Goal: Information Seeking & Learning: Learn about a topic

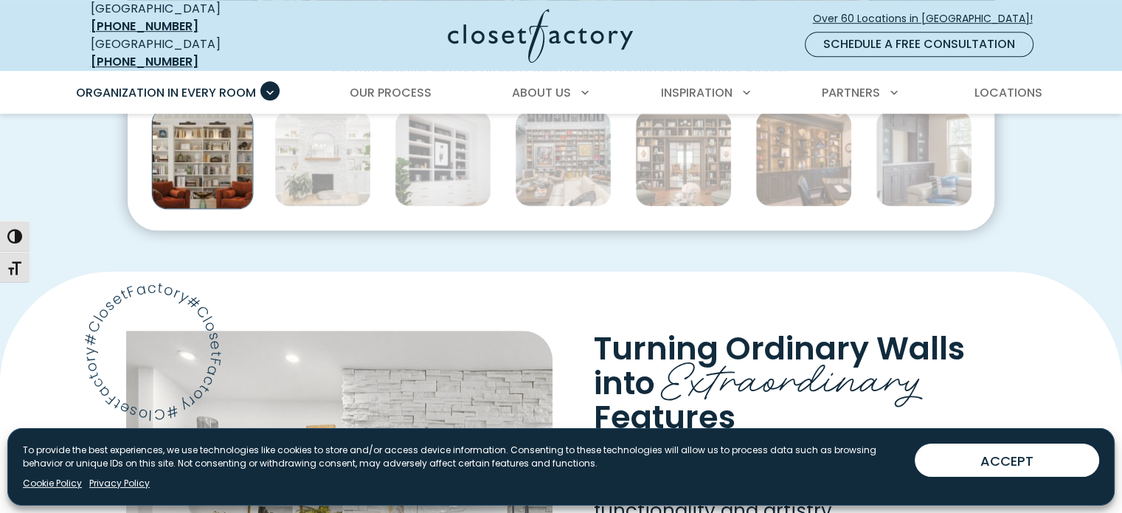
scroll to position [944, 0]
click at [634, 343] on span "Turning Ordinary Walls" at bounding box center [779, 348] width 371 height 44
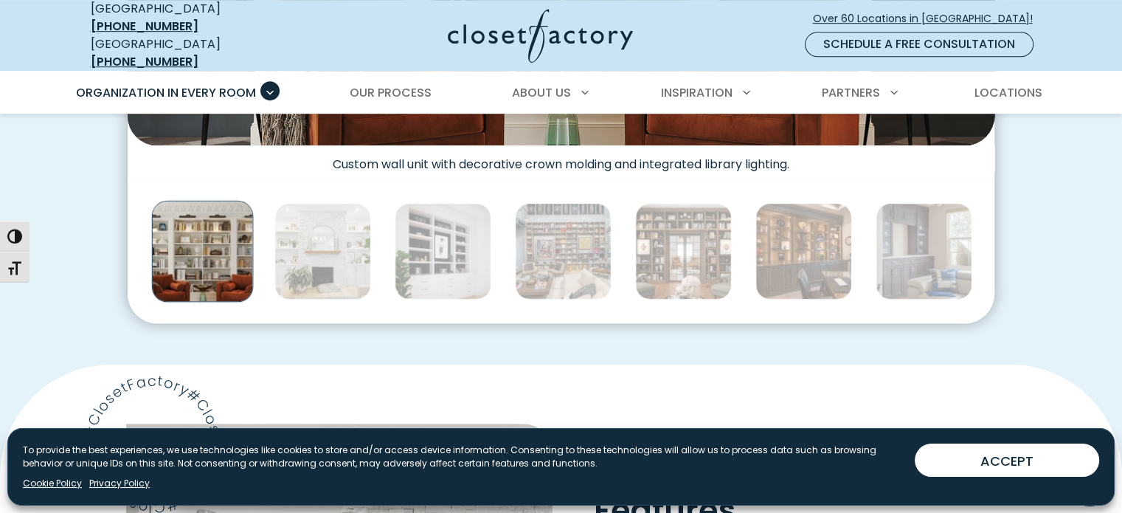
scroll to position [826, 0]
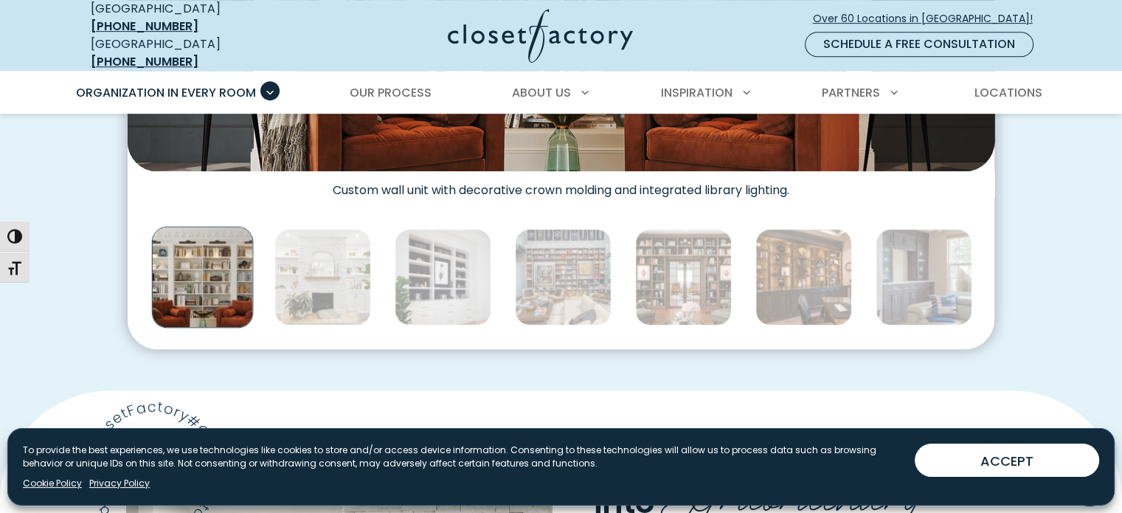
click at [209, 271] on img "Thumbnail Gallery" at bounding box center [203, 277] width 102 height 102
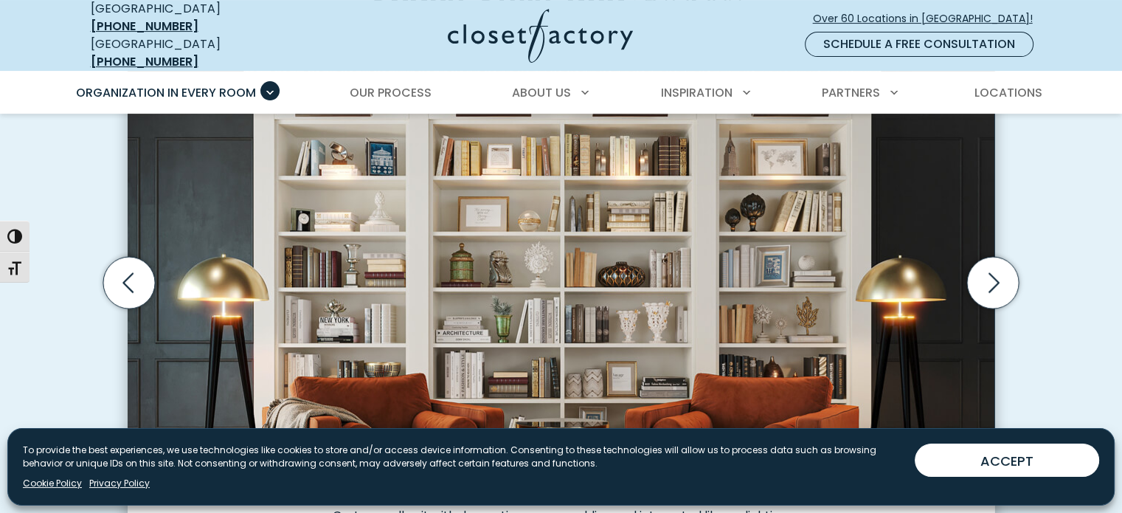
scroll to position [501, 0]
click at [994, 271] on icon "Next slide" at bounding box center [993, 282] width 52 height 52
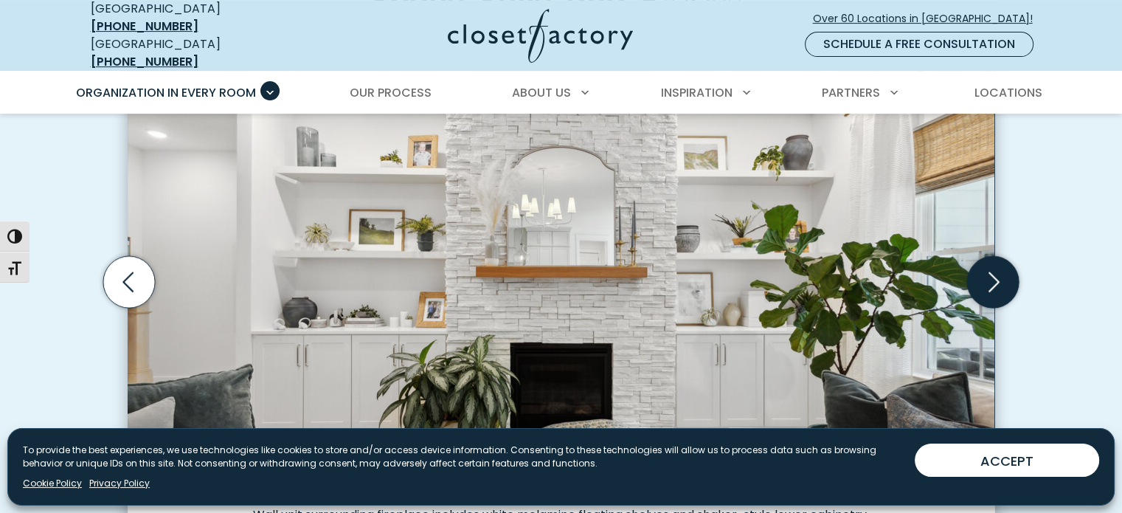
click at [996, 269] on icon "Next slide" at bounding box center [993, 282] width 52 height 52
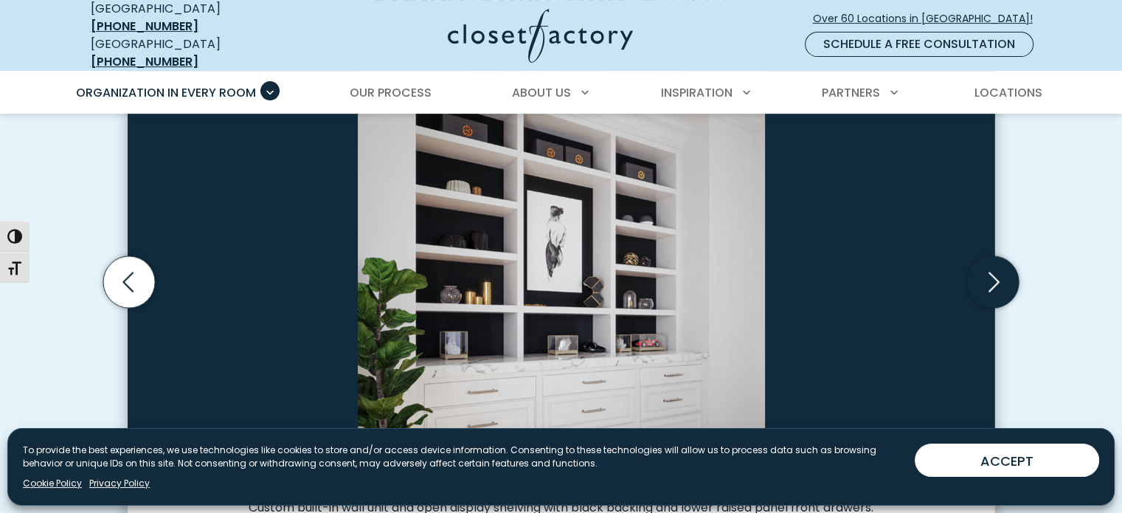
click at [991, 256] on icon "Next slide" at bounding box center [993, 282] width 52 height 52
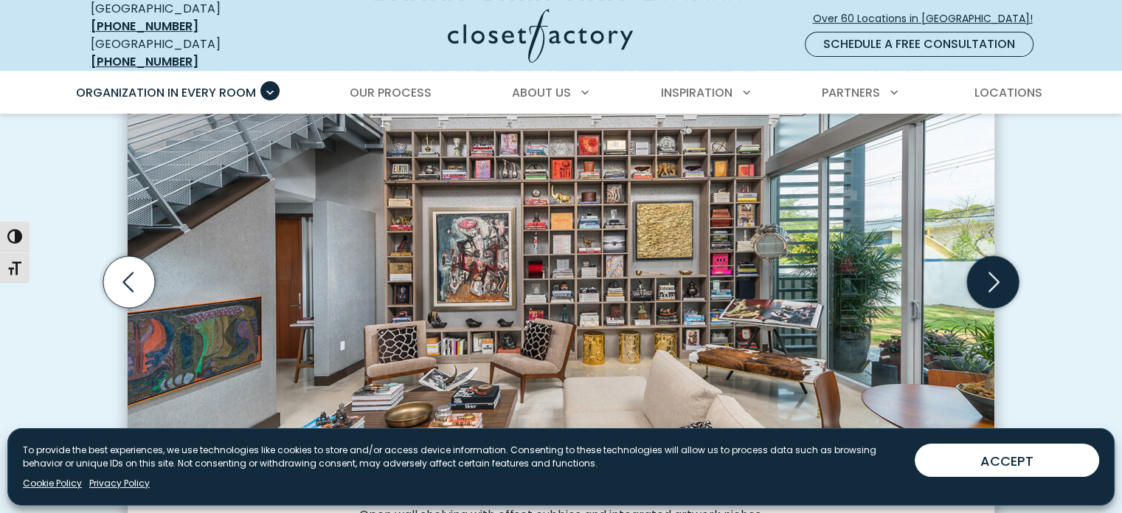
click at [992, 258] on icon "Next slide" at bounding box center [993, 282] width 52 height 52
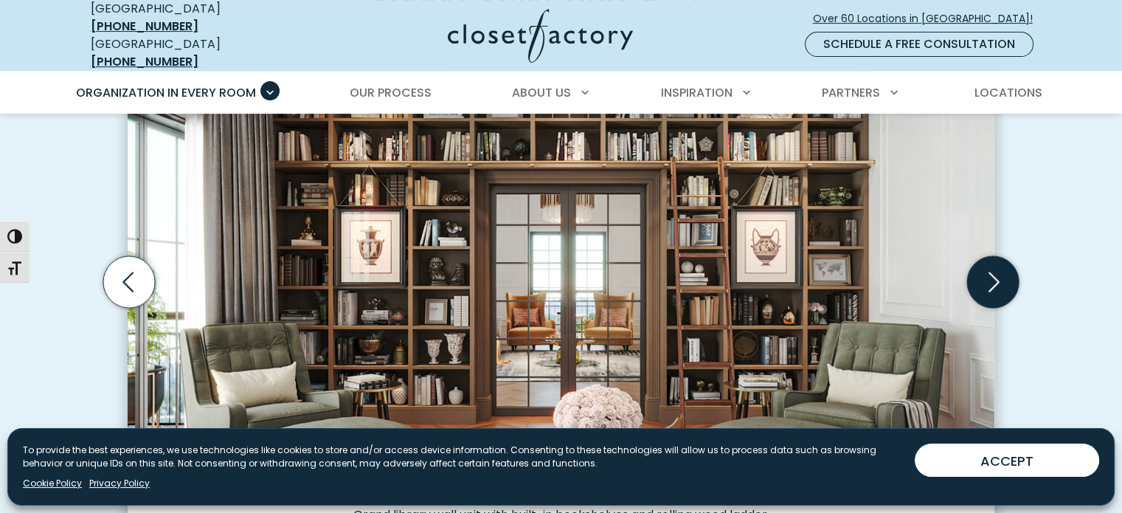
click at [992, 257] on icon "Next slide" at bounding box center [993, 282] width 52 height 52
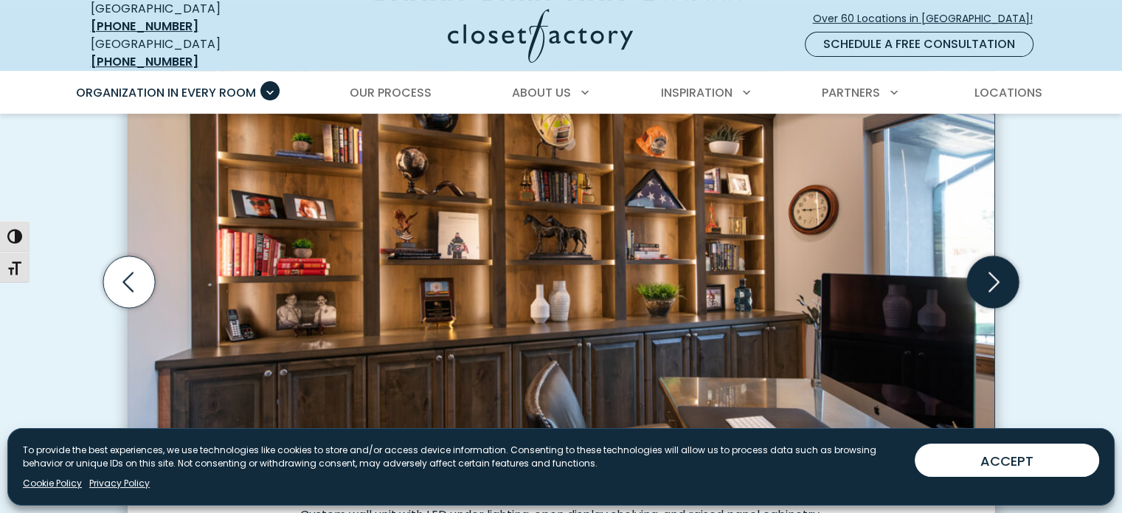
click at [1002, 266] on icon "Next slide" at bounding box center [993, 282] width 52 height 52
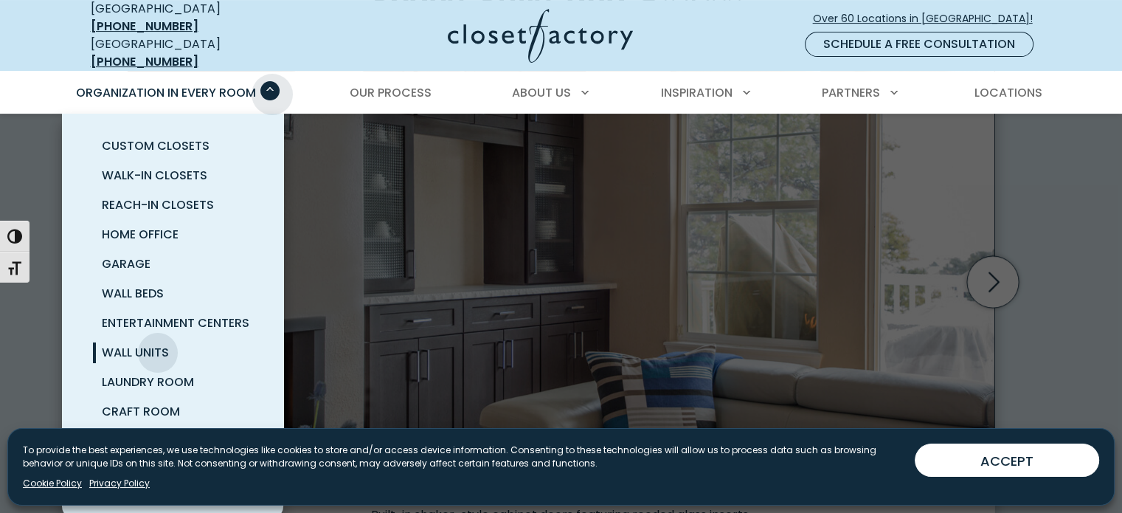
click at [272, 83] on span "Primary Menu" at bounding box center [269, 90] width 19 height 19
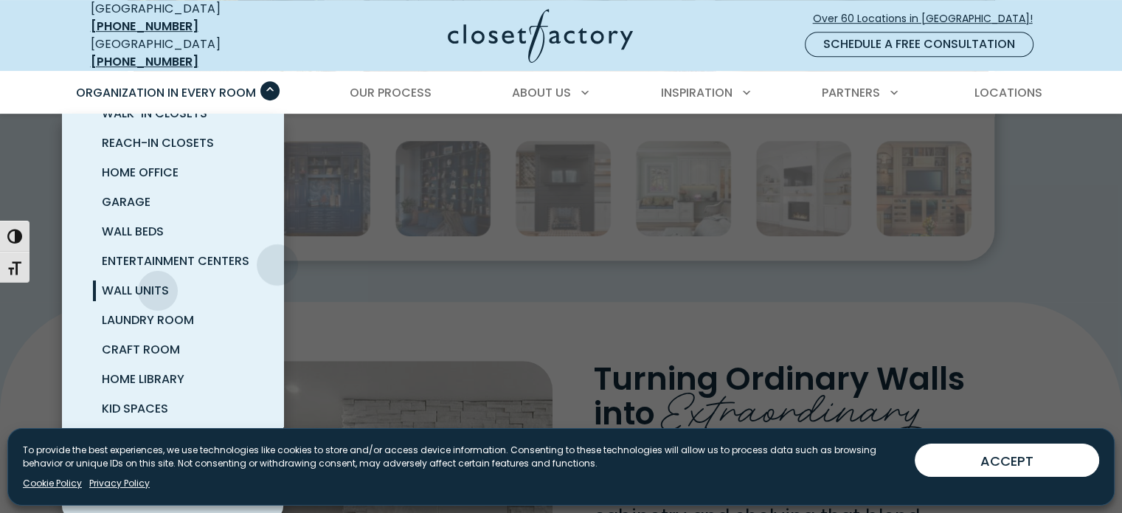
scroll to position [73, 0]
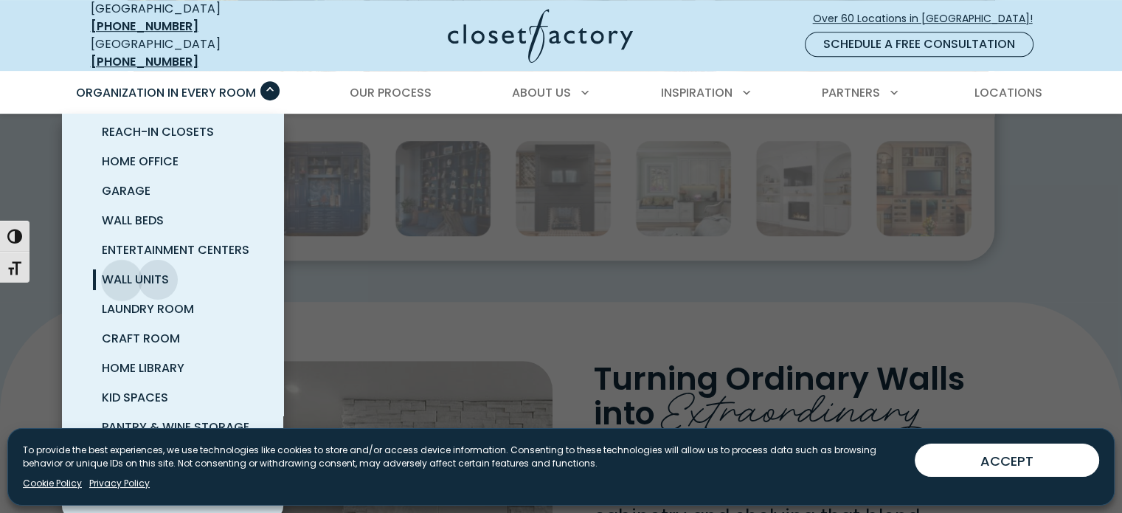
click at [122, 271] on span "Wall Units" at bounding box center [135, 279] width 67 height 17
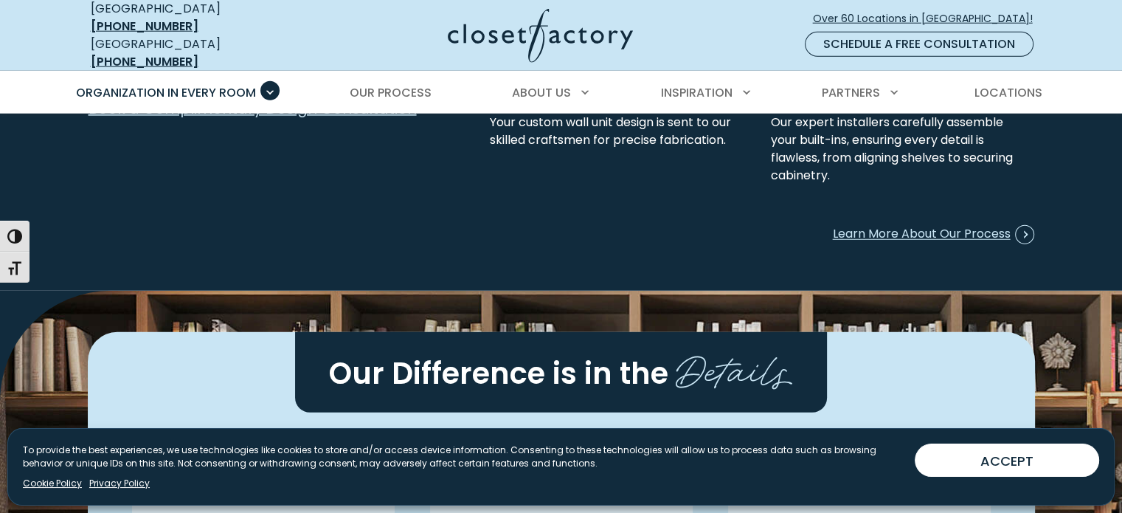
scroll to position [4042, 0]
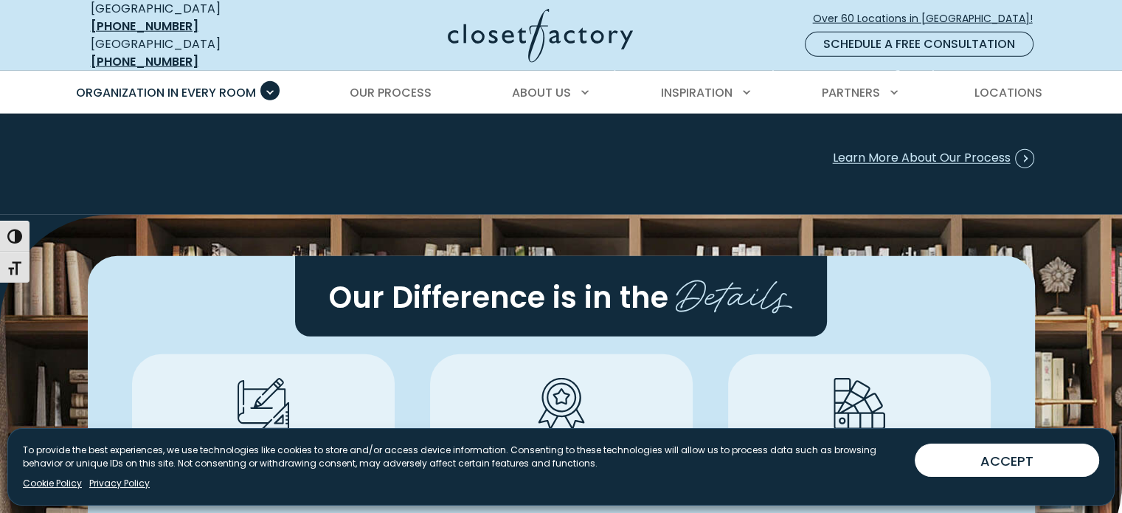
click at [0, 415] on div "Our Difference is in the Details 42+ years of creating custom wall units Collab…" at bounding box center [561, 404] width 1122 height 378
click at [414, 84] on span "Our Process" at bounding box center [391, 92] width 82 height 17
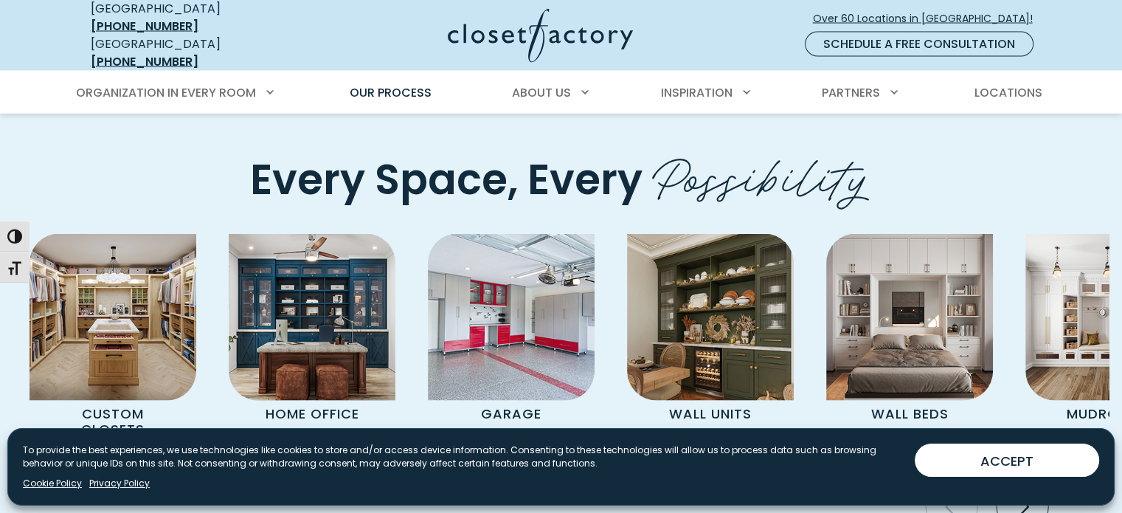
scroll to position [3010, 0]
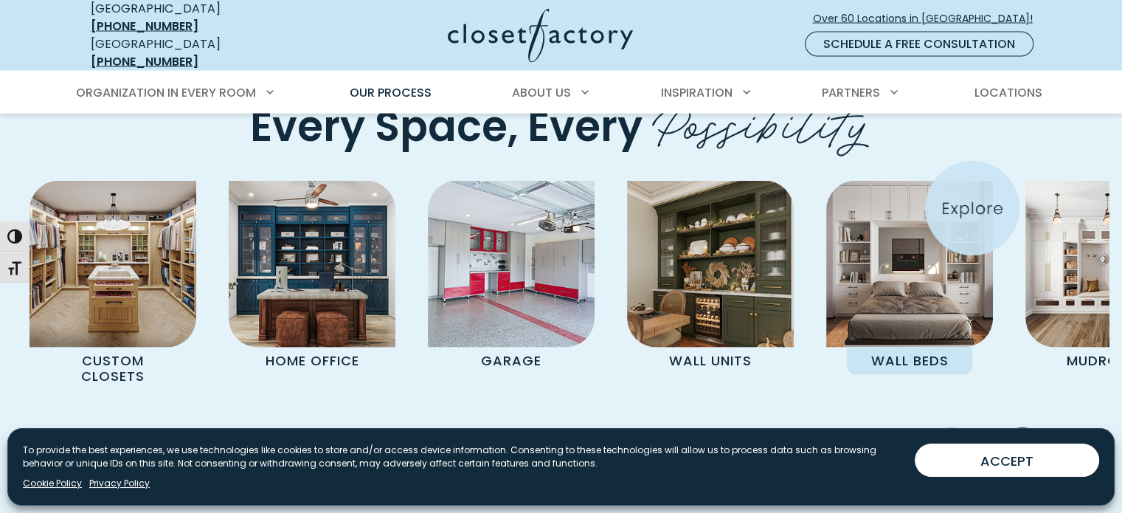
click at [972, 208] on img "Pages Gallery" at bounding box center [909, 264] width 167 height 167
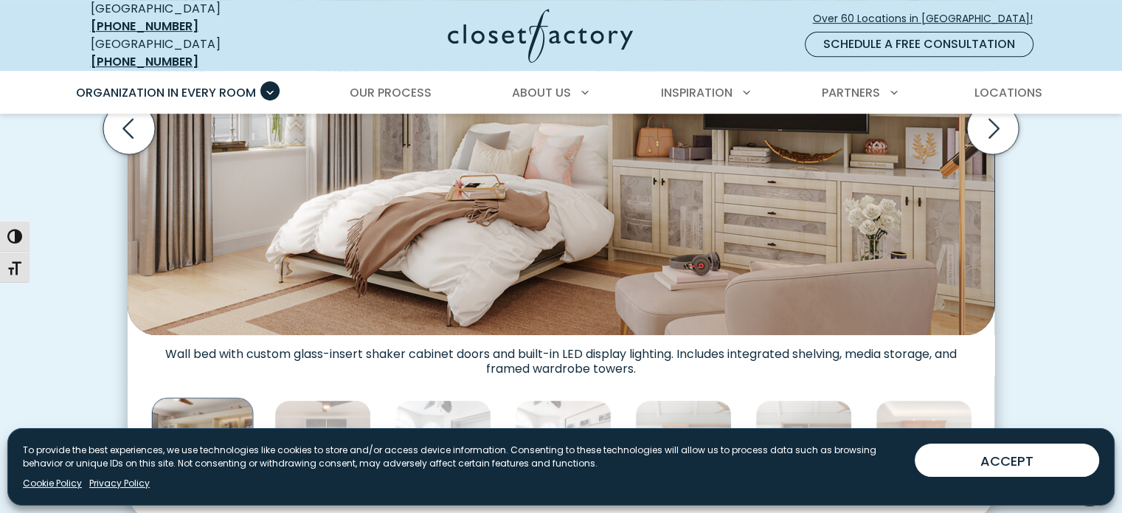
scroll to position [472, 0]
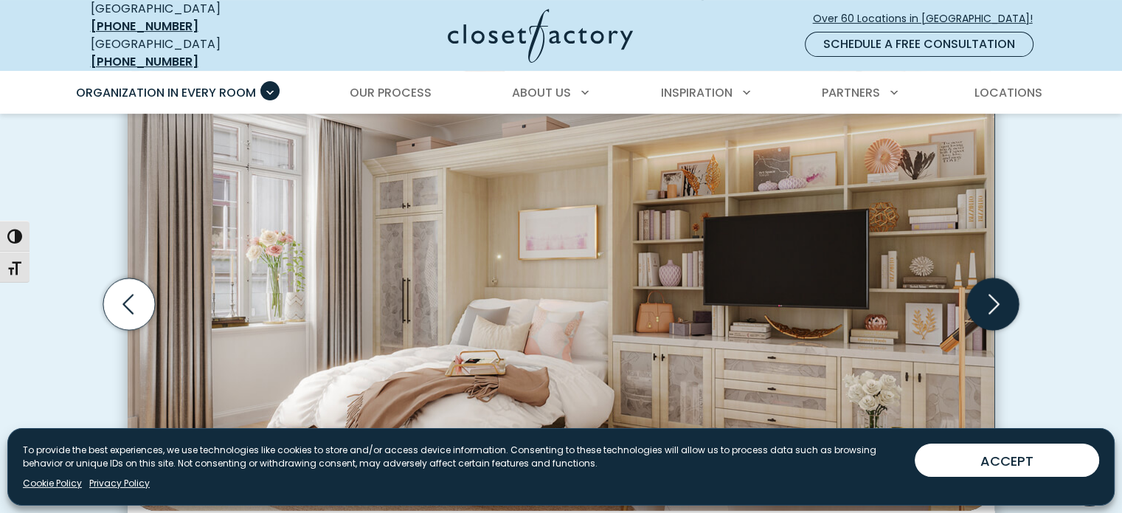
drag, startPoint x: 983, startPoint y: 298, endPoint x: 1004, endPoint y: 296, distance: 21.5
click at [1004, 296] on icon "Next slide" at bounding box center [993, 304] width 52 height 52
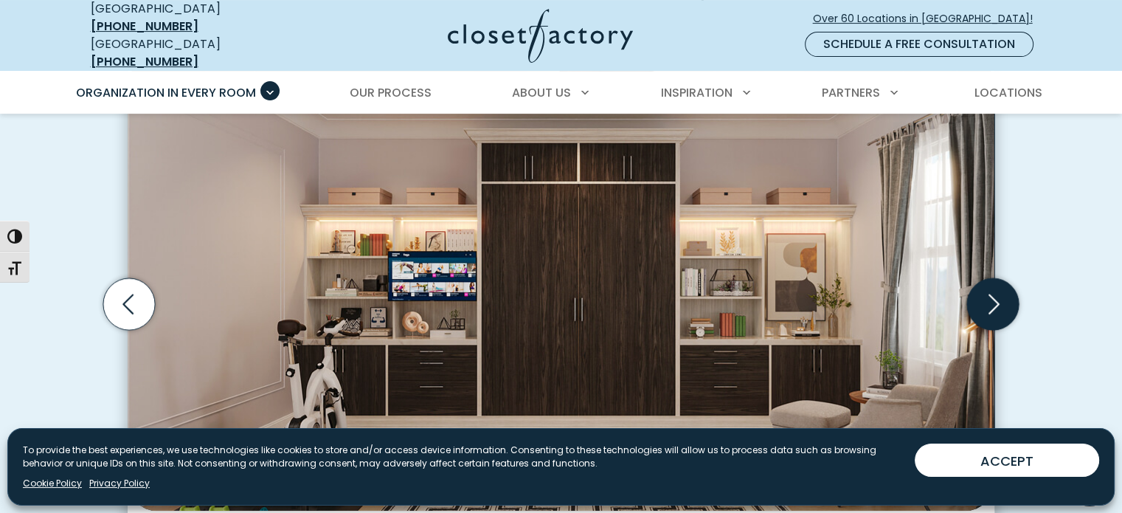
click at [1004, 294] on icon "Next slide" at bounding box center [993, 304] width 52 height 52
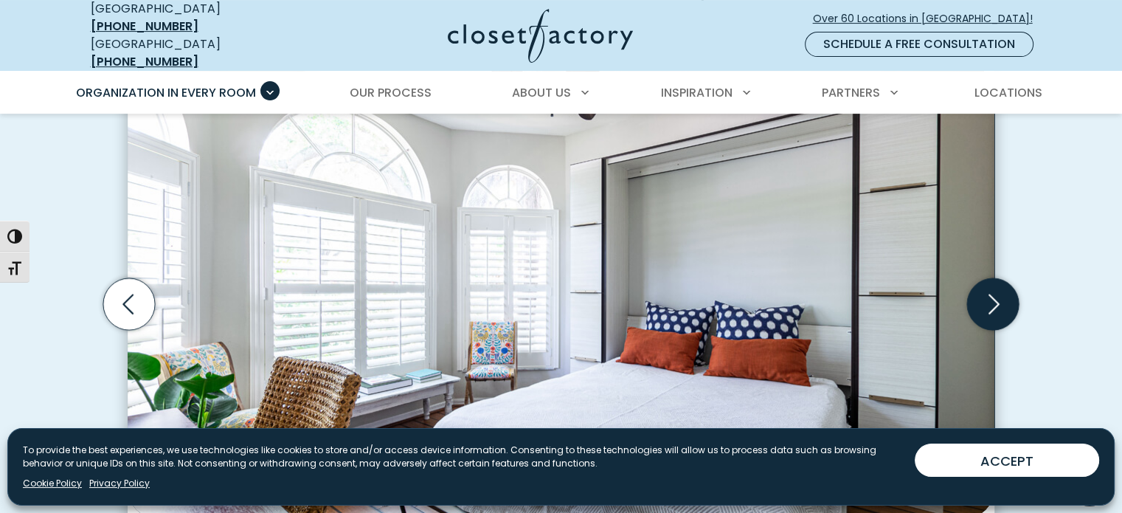
click at [1004, 294] on icon "Next slide" at bounding box center [993, 304] width 52 height 52
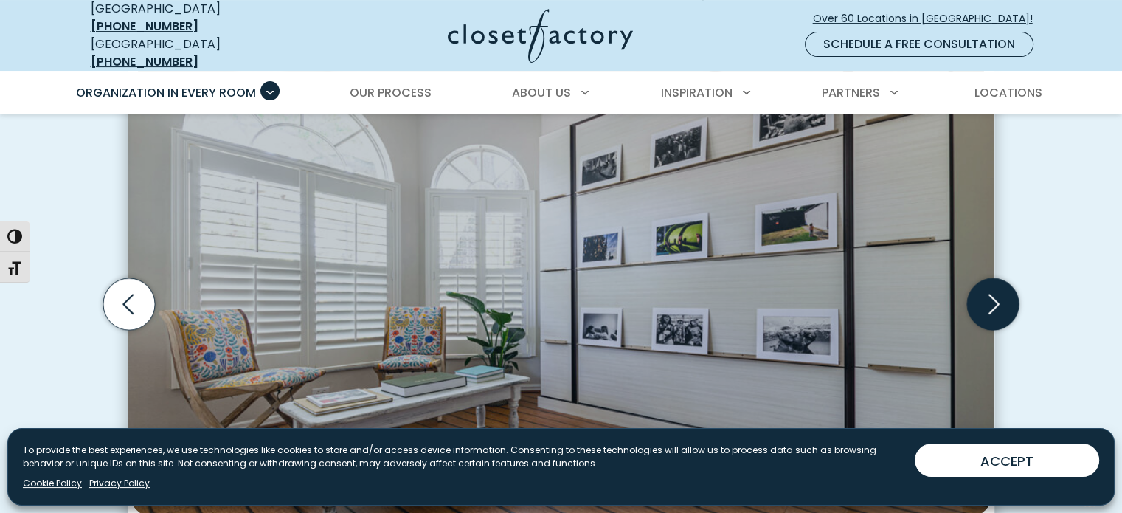
click at [1004, 294] on icon "Next slide" at bounding box center [993, 304] width 52 height 52
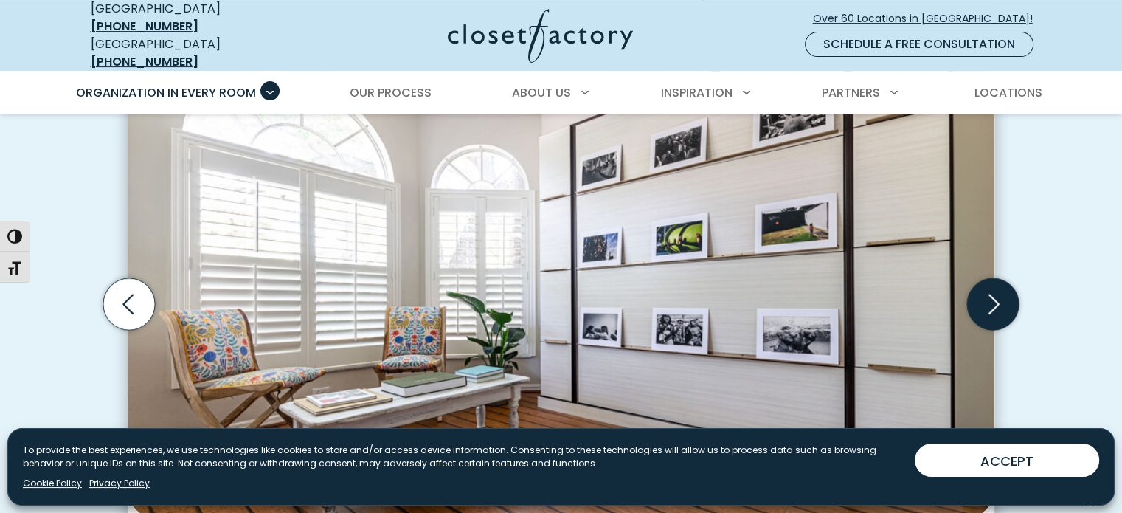
click at [1004, 294] on icon "Next slide" at bounding box center [993, 304] width 52 height 52
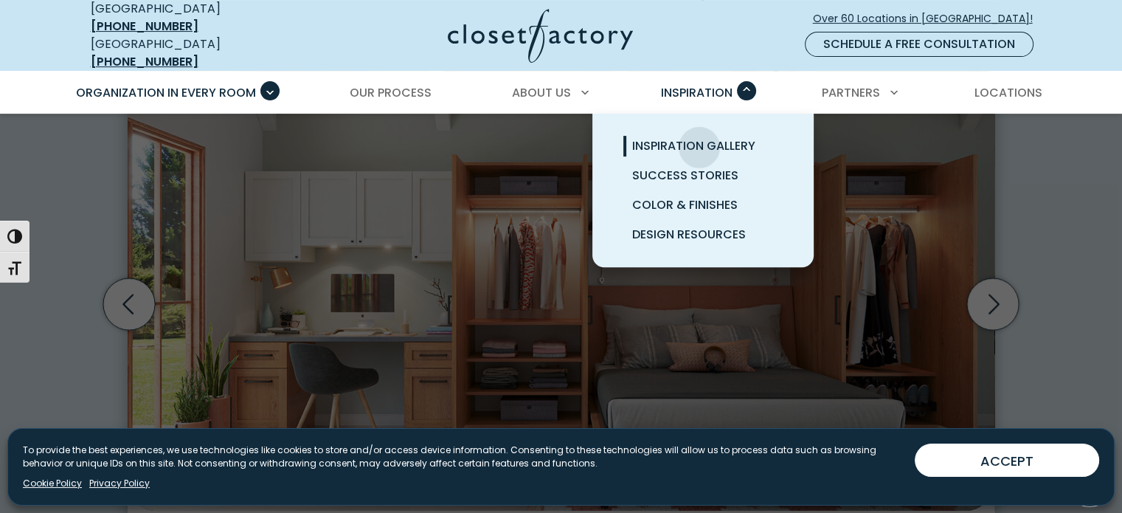
click at [699, 137] on span "Inspiration Gallery" at bounding box center [693, 145] width 123 height 17
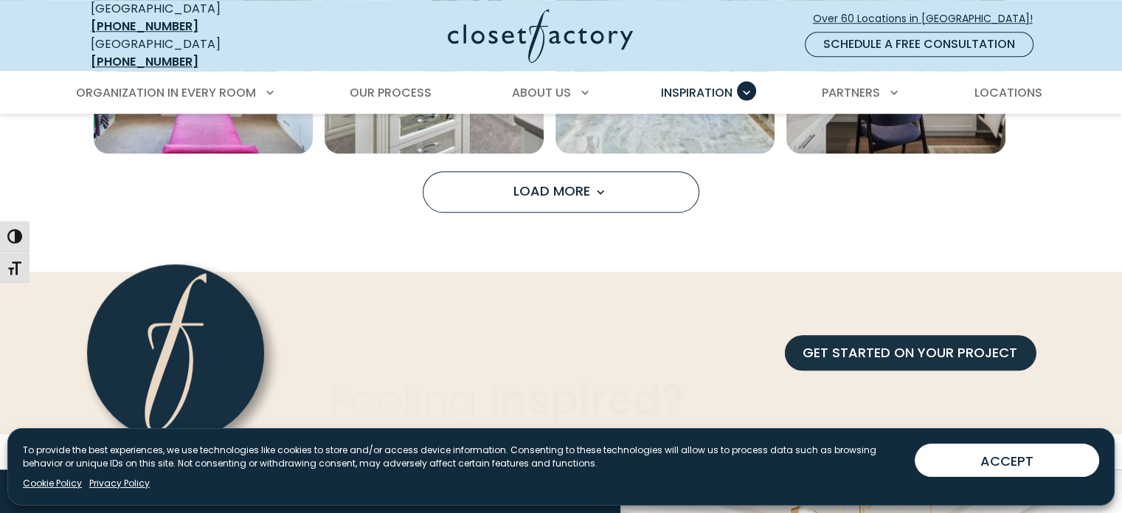
scroll to position [1387, 0]
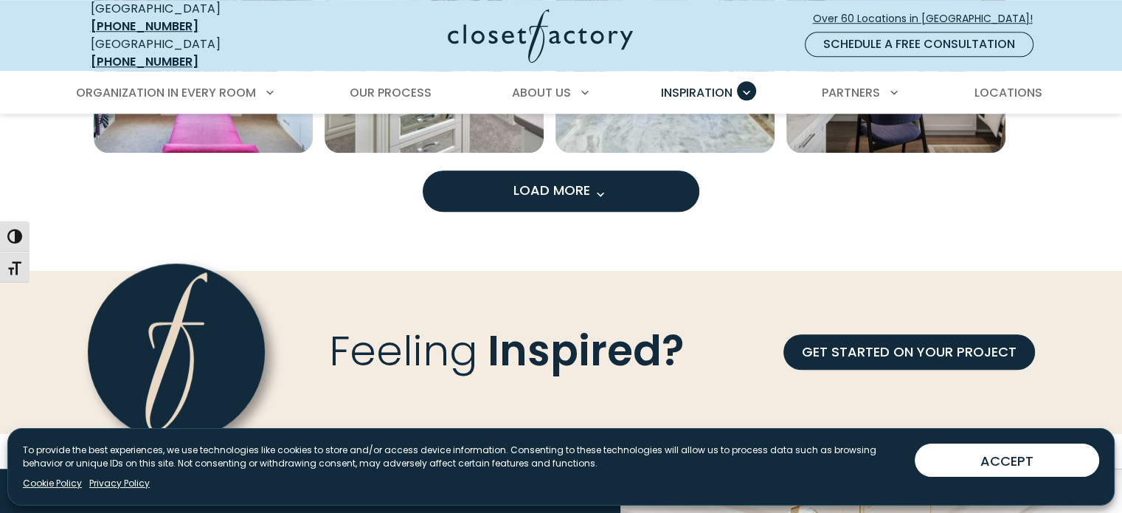
click at [553, 187] on button "Load More" at bounding box center [561, 190] width 277 height 41
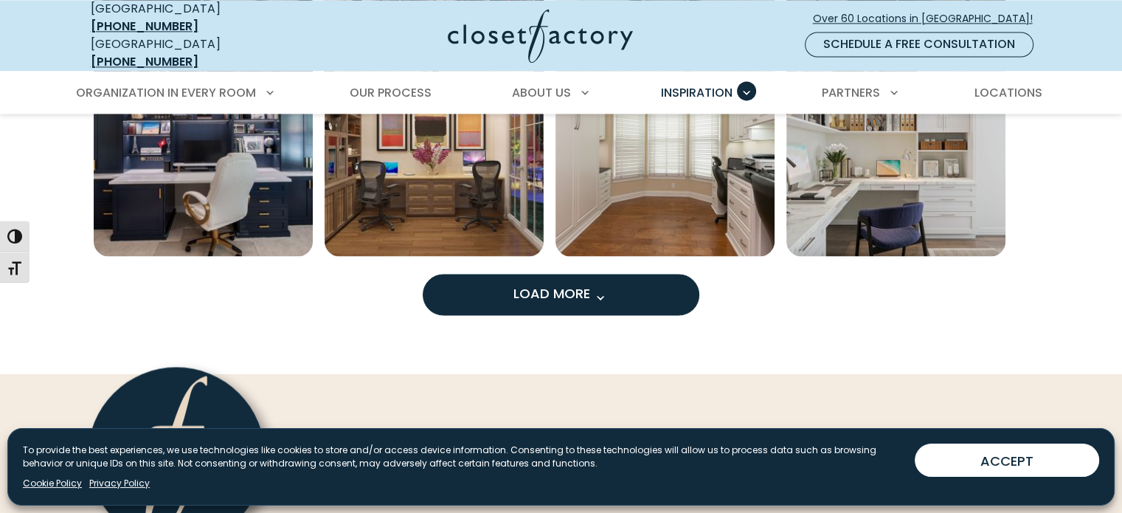
scroll to position [2213, 0]
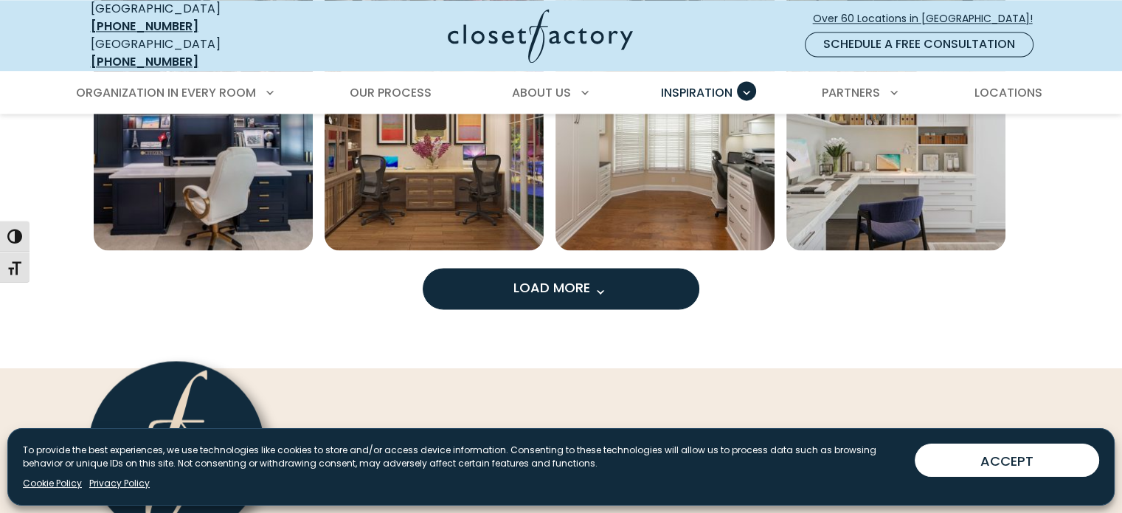
click at [575, 278] on span "Load More" at bounding box center [561, 287] width 96 height 18
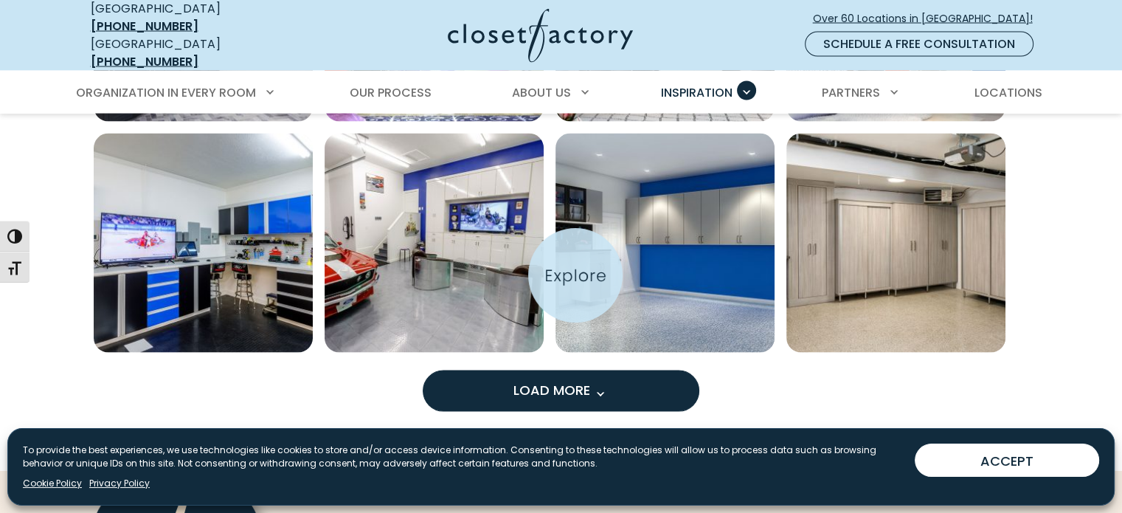
scroll to position [3217, 0]
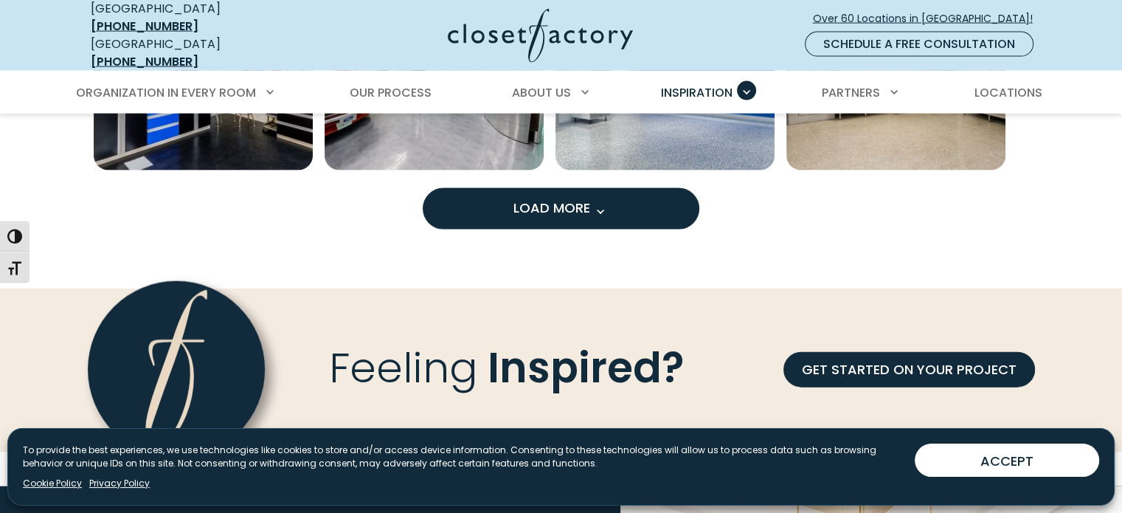
click at [626, 194] on button "Load More" at bounding box center [561, 208] width 277 height 41
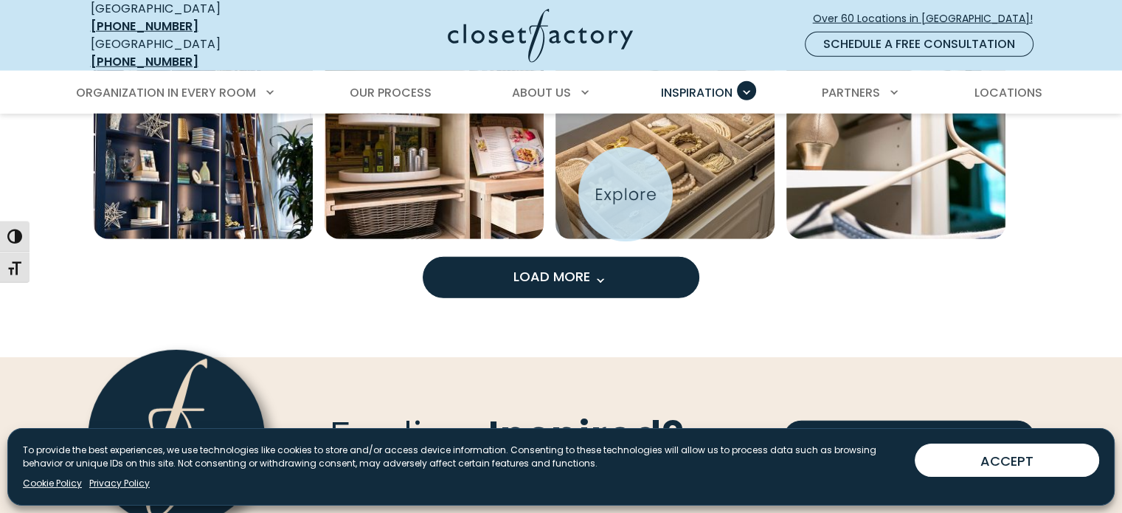
scroll to position [4072, 0]
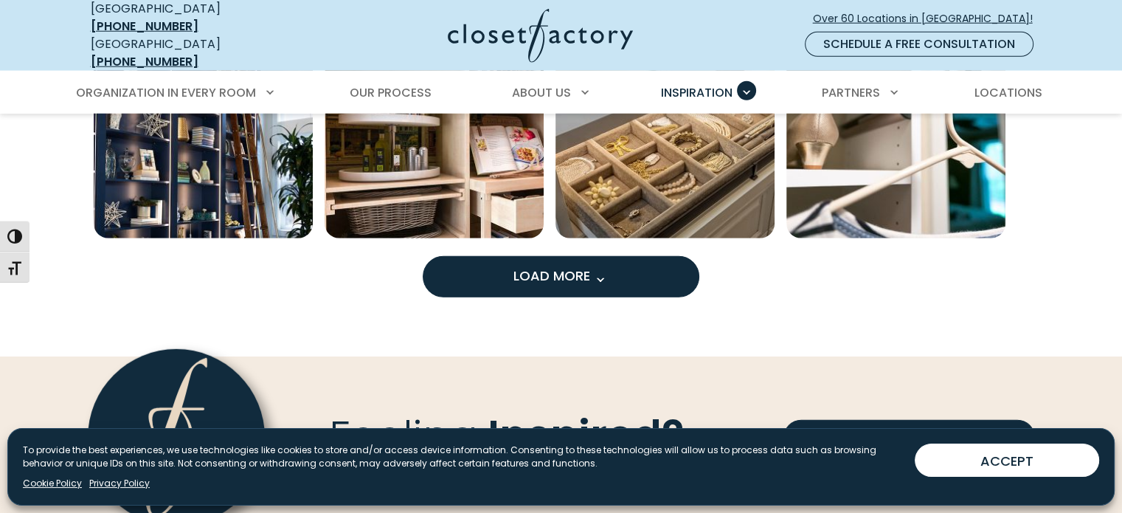
click at [595, 270] on span "Load more inspiration gallery images" at bounding box center [599, 279] width 19 height 19
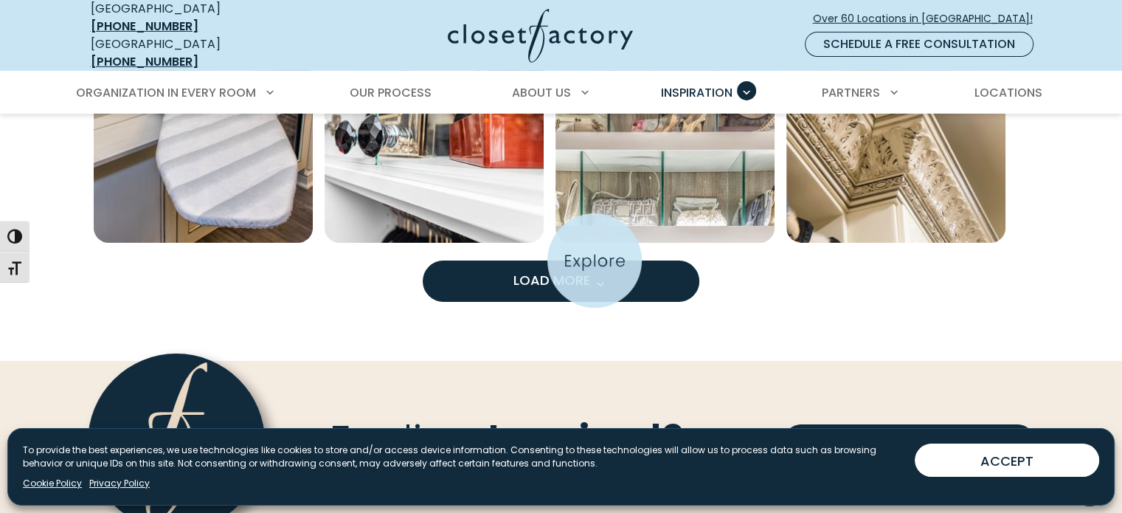
scroll to position [4987, 0]
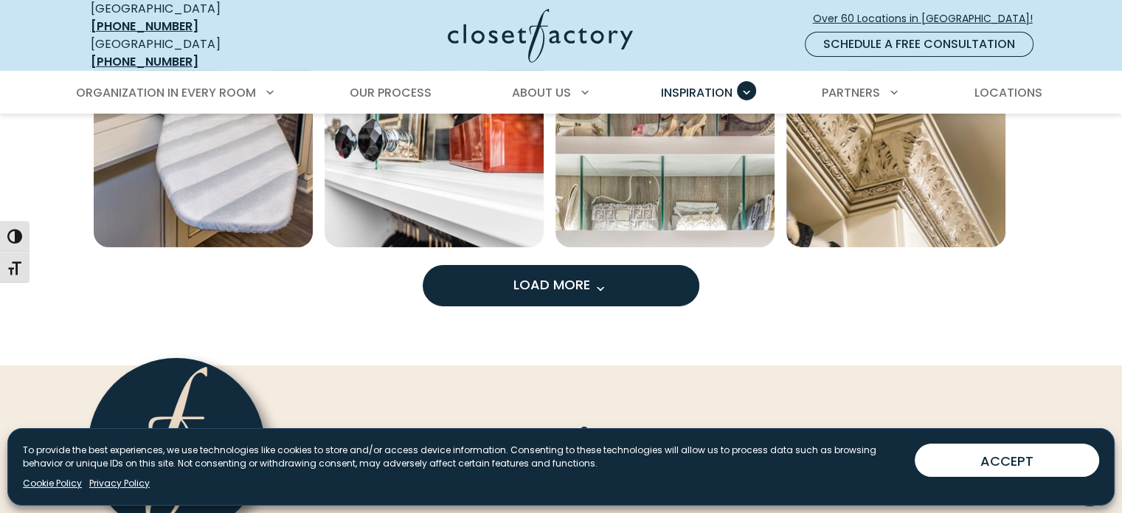
click at [543, 275] on span "Load More" at bounding box center [561, 284] width 96 height 18
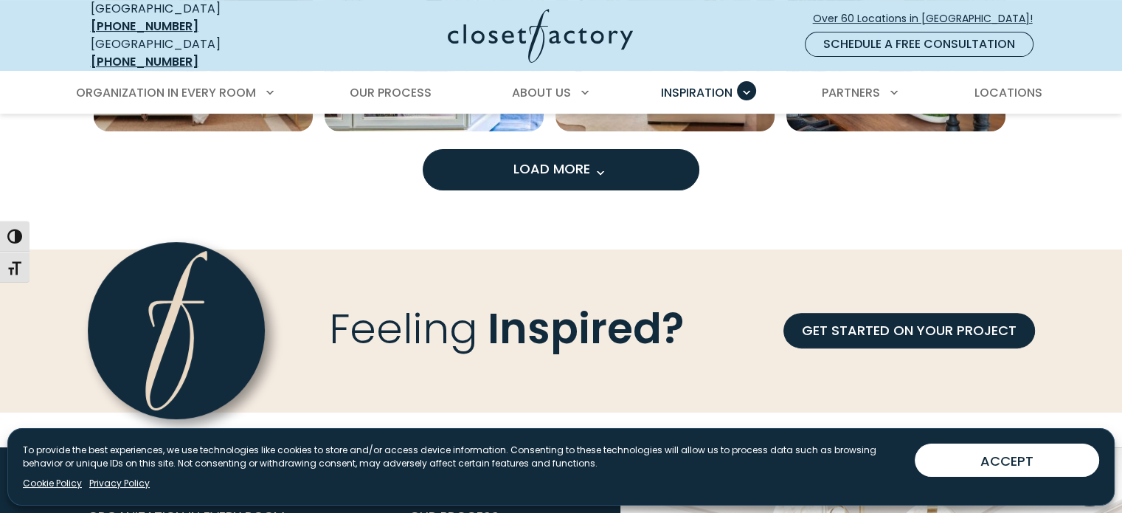
scroll to position [5961, 0]
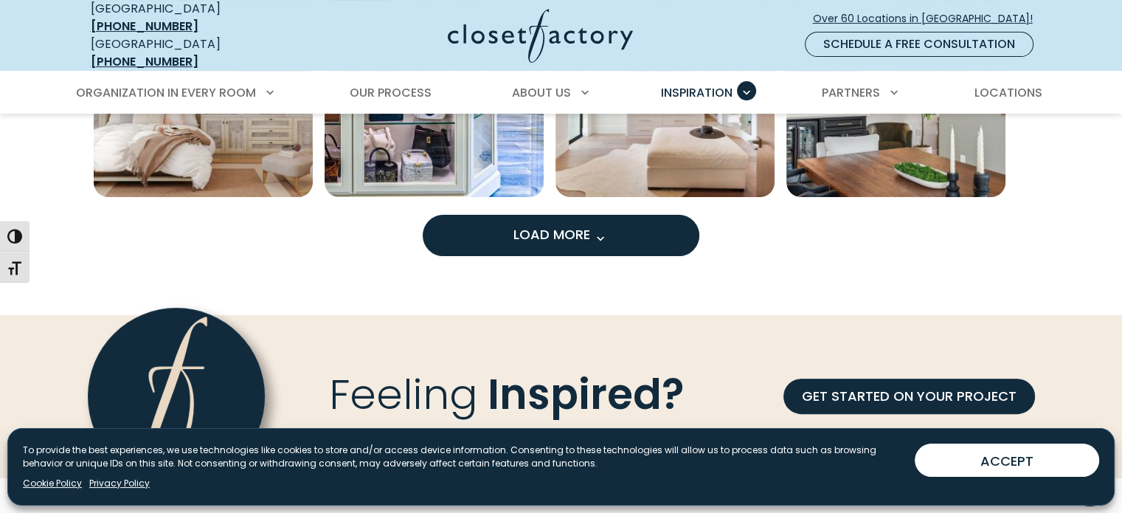
click at [565, 225] on span "Load More" at bounding box center [561, 234] width 96 height 18
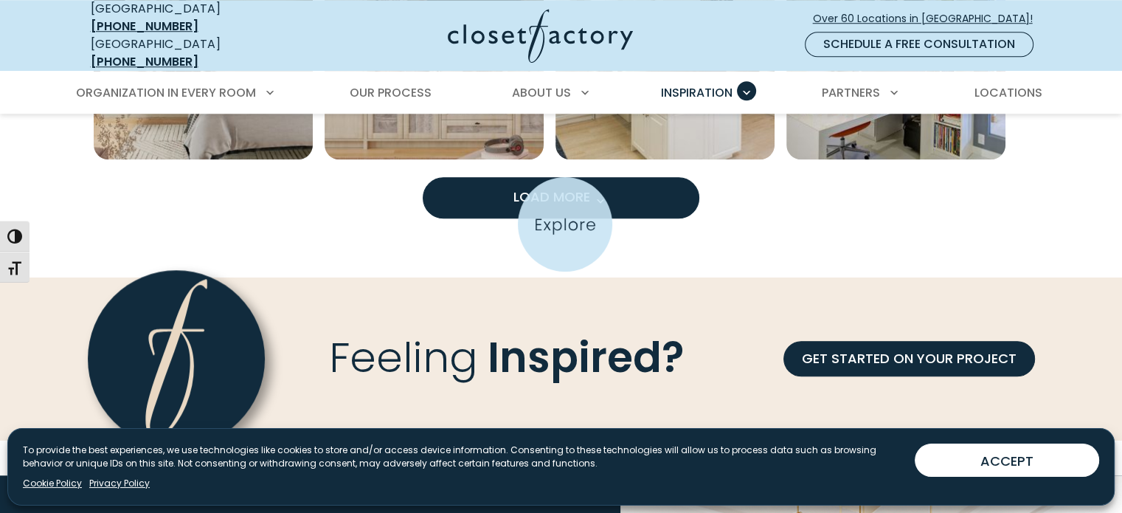
scroll to position [6994, 0]
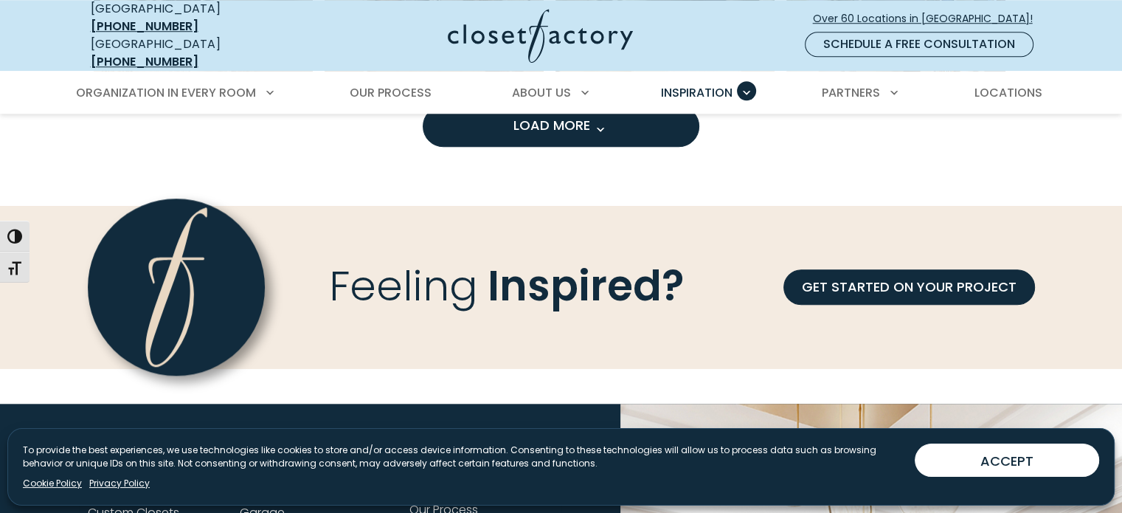
click at [609, 123] on button "Load More" at bounding box center [561, 125] width 277 height 41
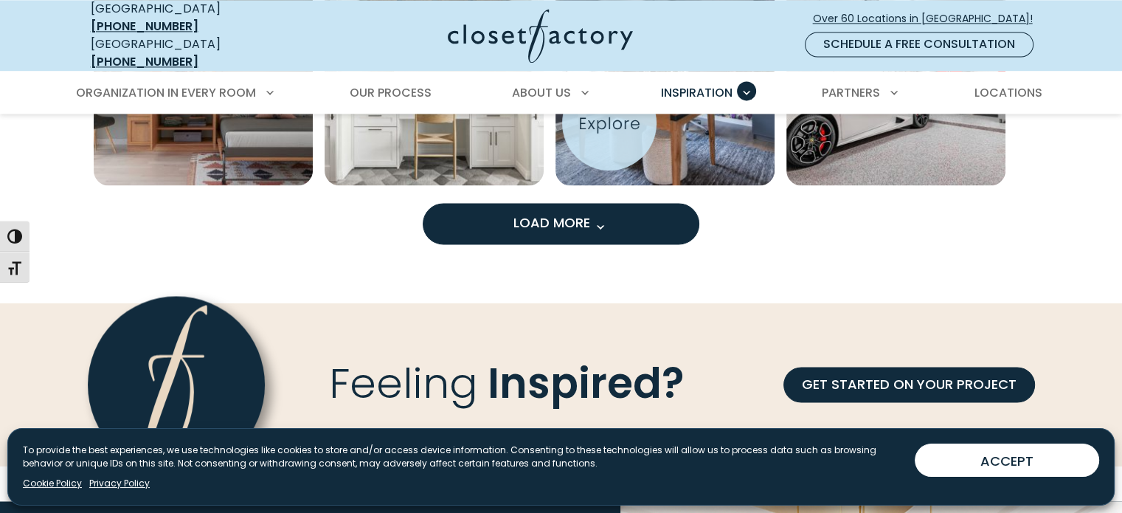
scroll to position [7849, 0]
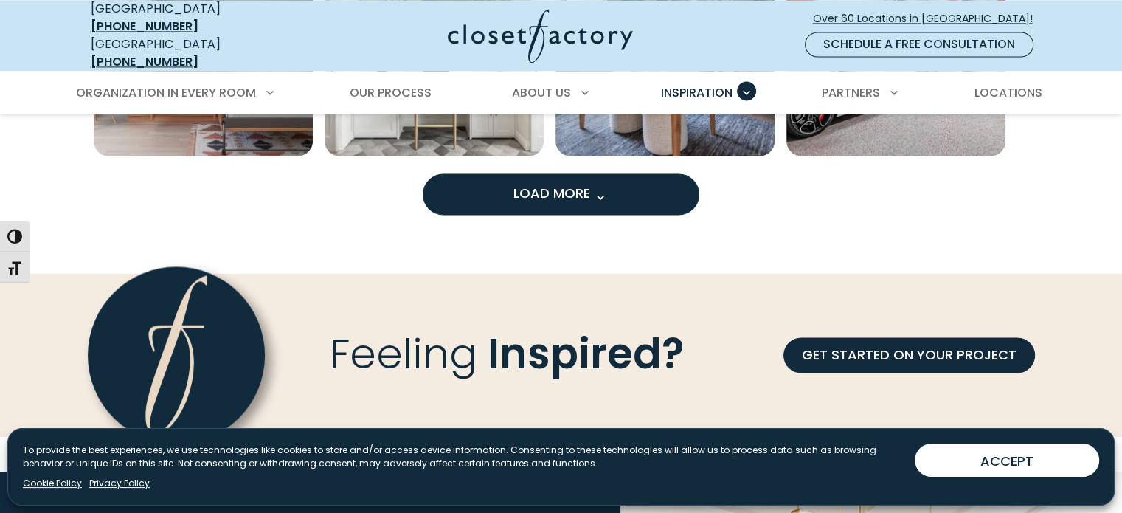
click at [550, 189] on span "Load More" at bounding box center [561, 193] width 96 height 18
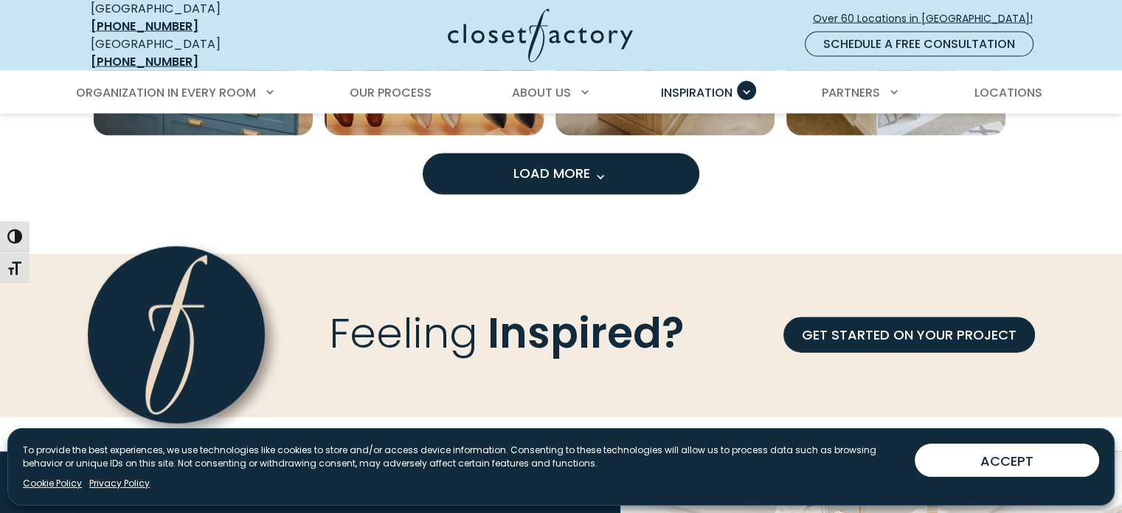
scroll to position [8794, 0]
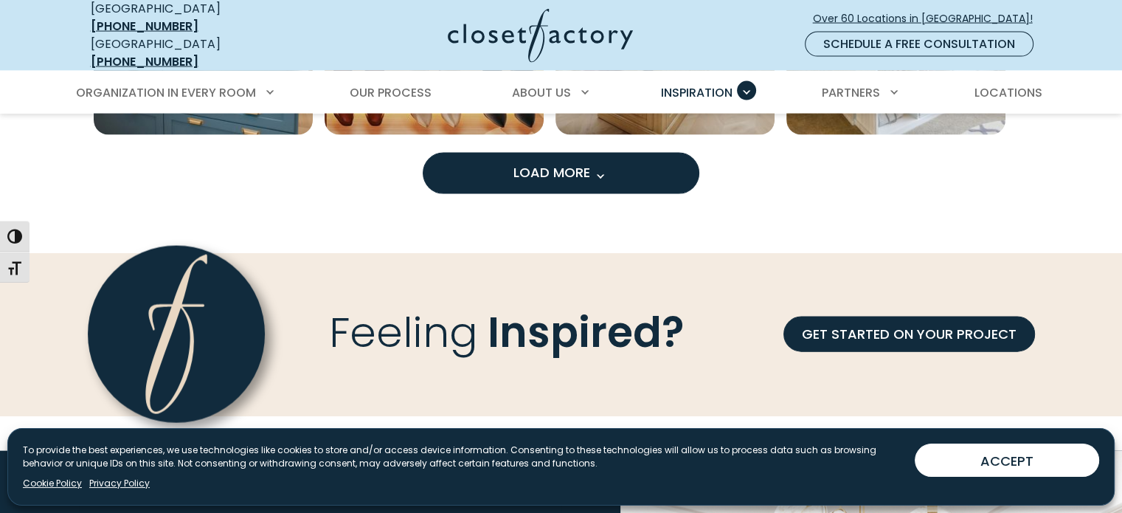
click at [564, 163] on span "Load More" at bounding box center [561, 172] width 96 height 18
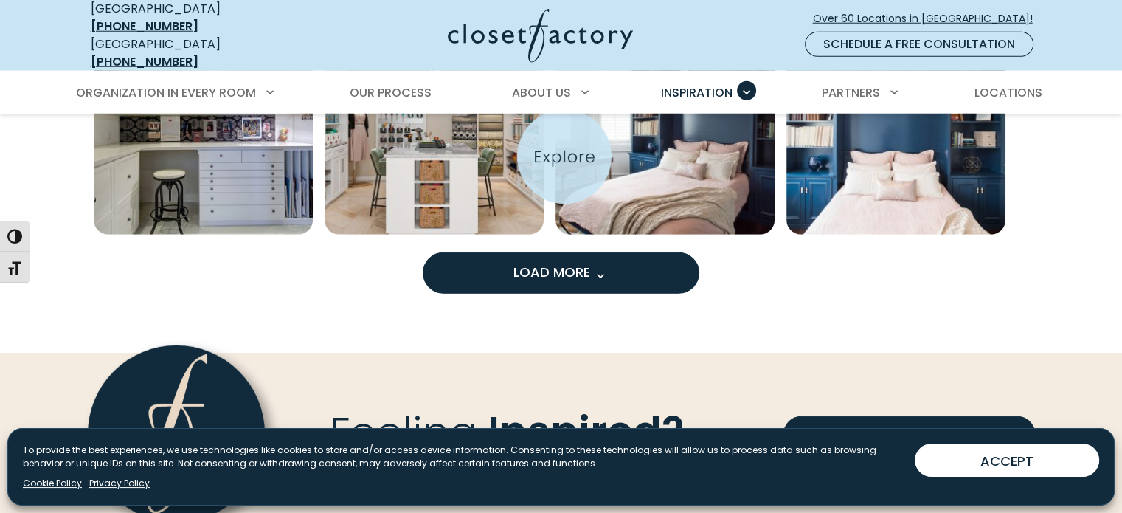
scroll to position [9738, 0]
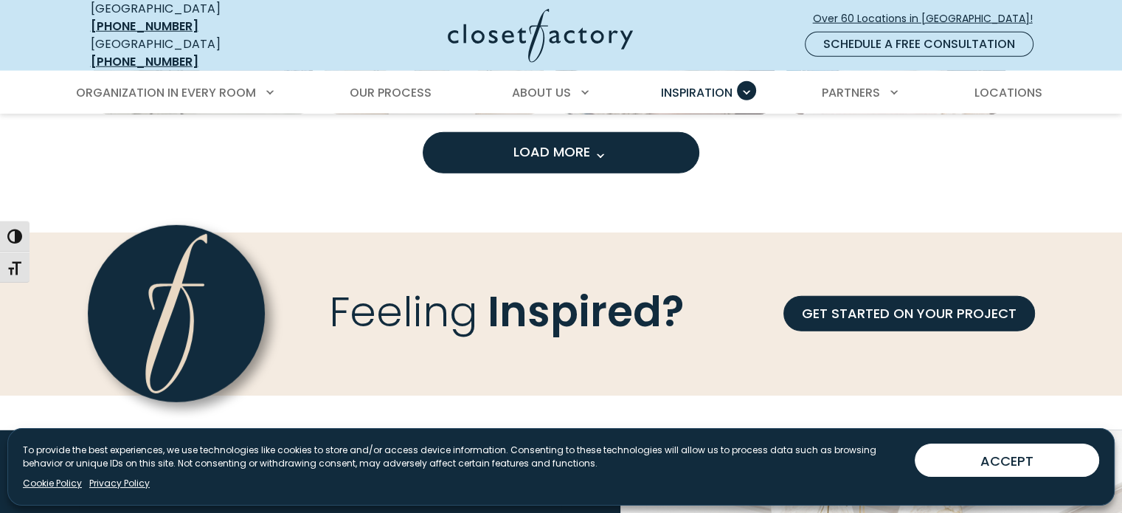
click at [550, 142] on span "Load More" at bounding box center [561, 151] width 96 height 18
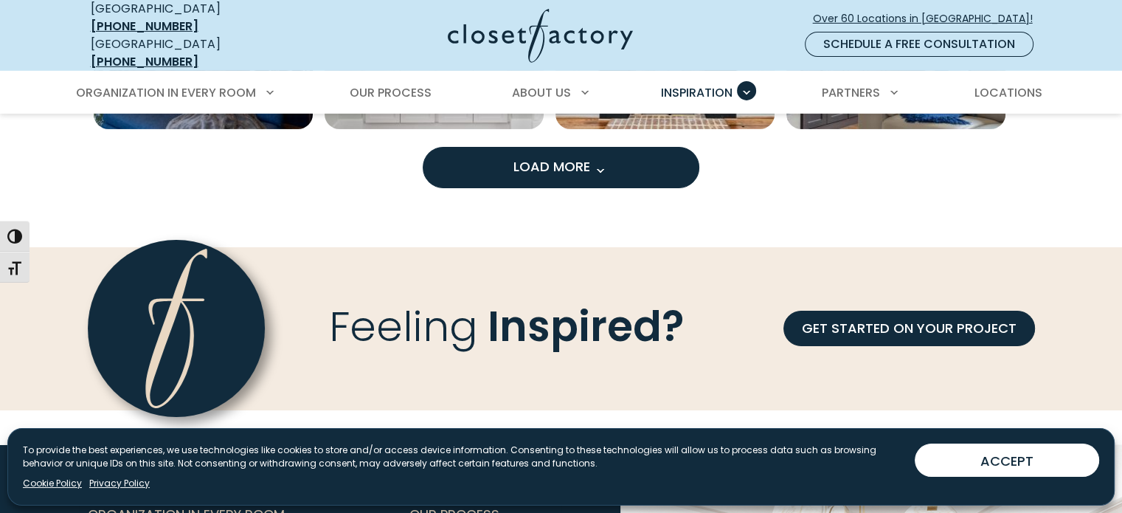
scroll to position [10653, 0]
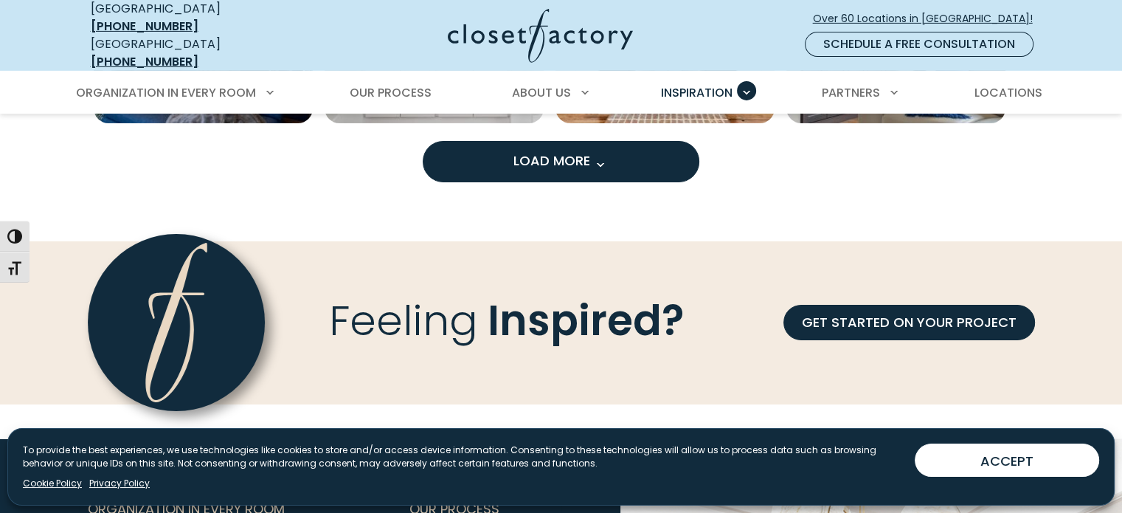
click at [668, 143] on button "Load More" at bounding box center [561, 161] width 277 height 41
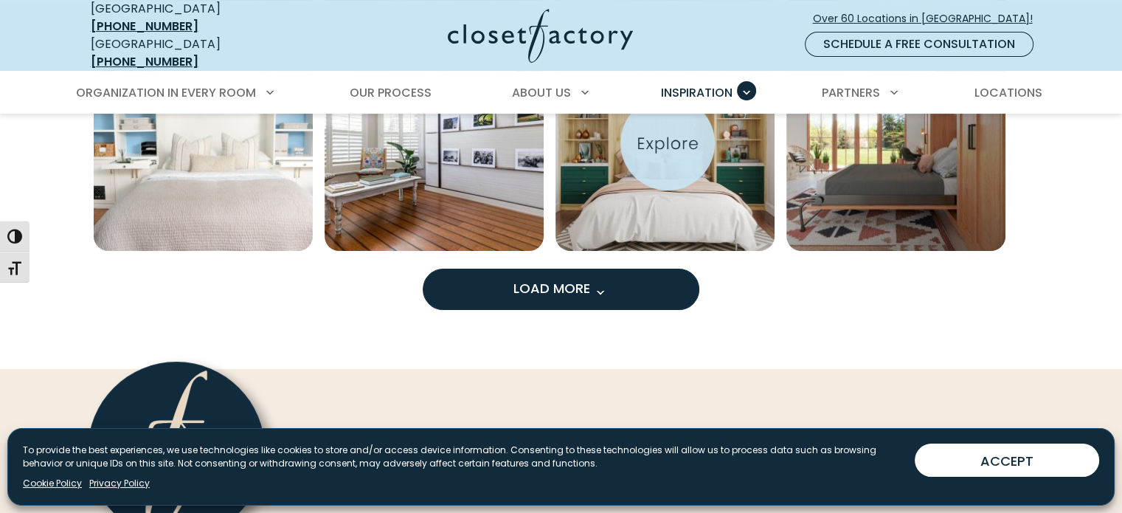
scroll to position [11450, 0]
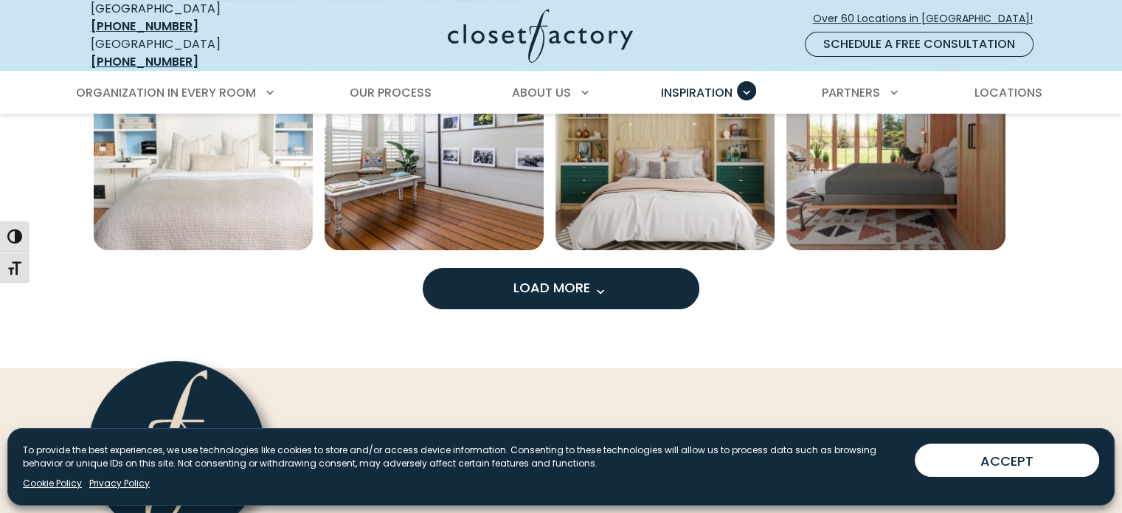
click at [556, 279] on span "Load More" at bounding box center [561, 287] width 96 height 18
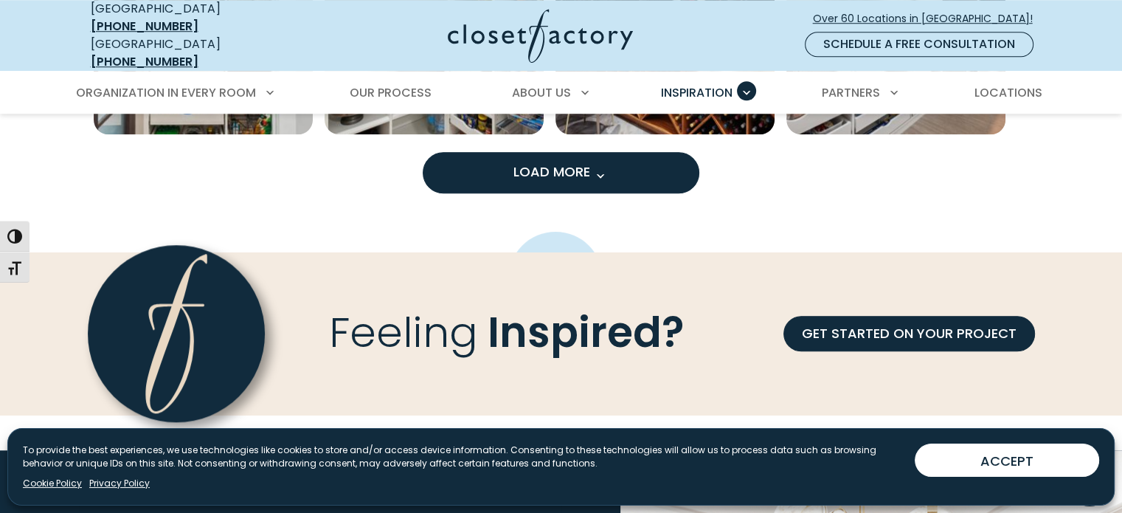
scroll to position [12423, 0]
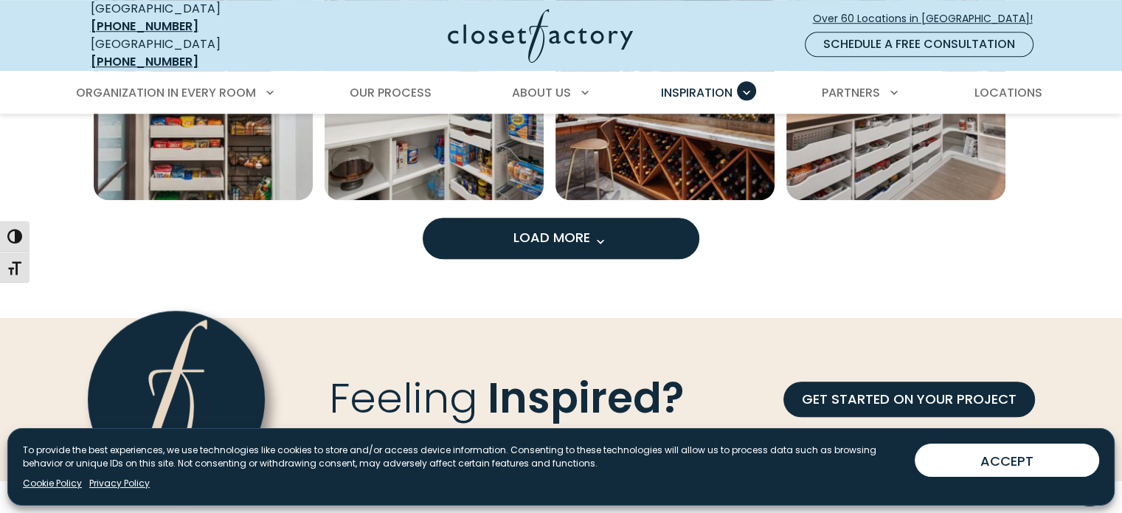
click at [557, 228] on span "Load More" at bounding box center [561, 237] width 96 height 18
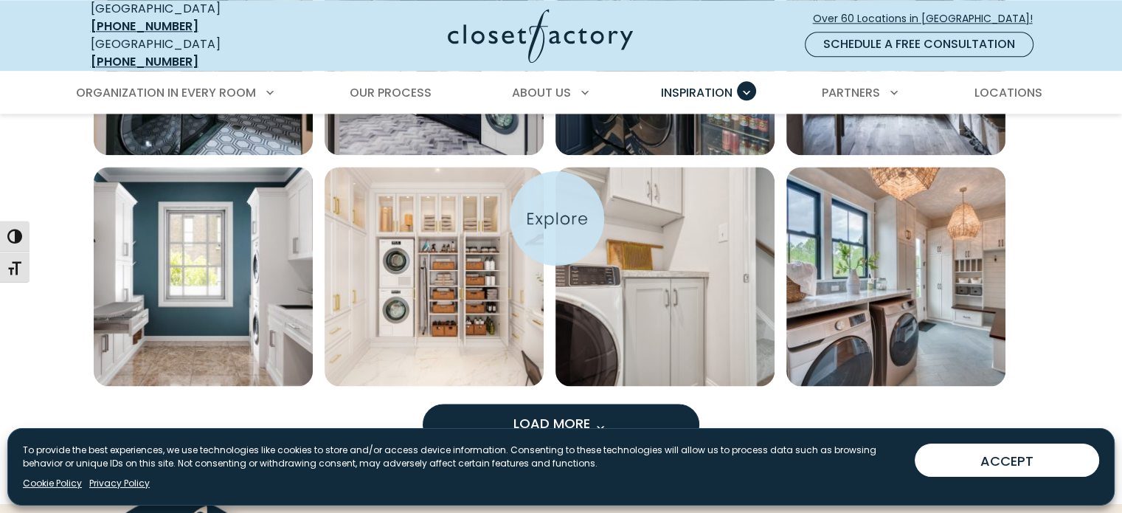
scroll to position [13309, 0]
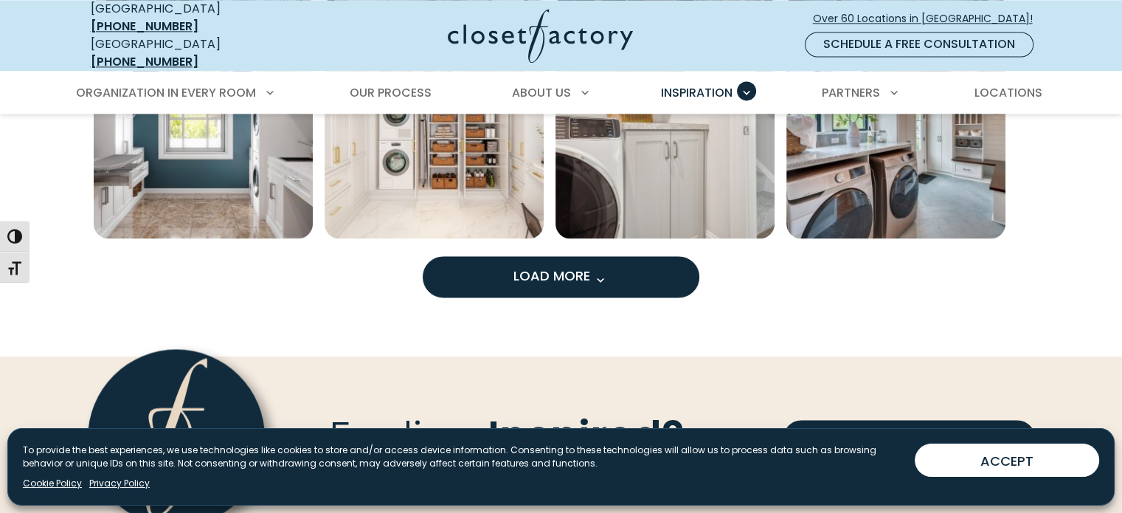
click at [575, 266] on span "Load More" at bounding box center [561, 275] width 96 height 18
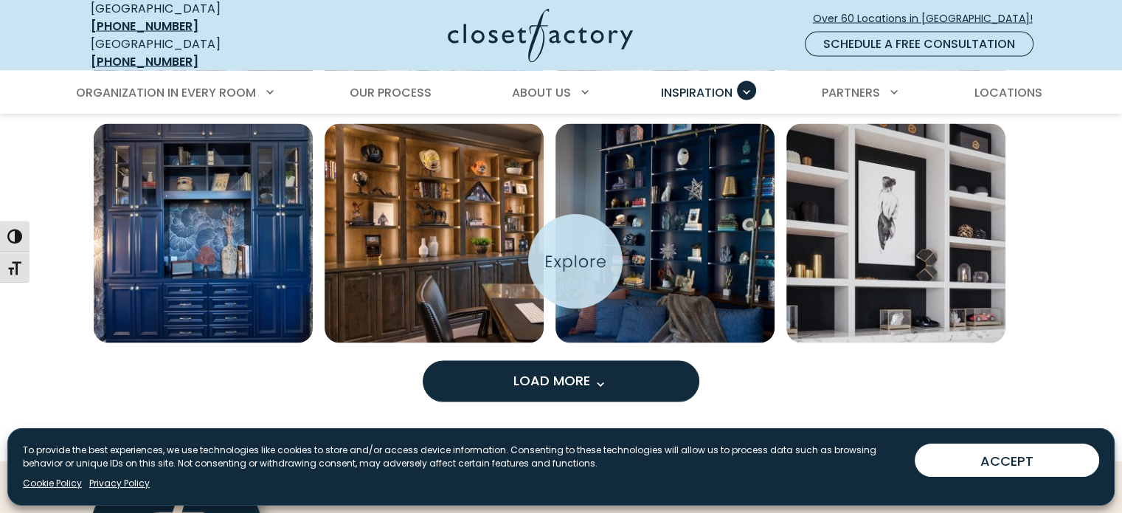
scroll to position [14194, 0]
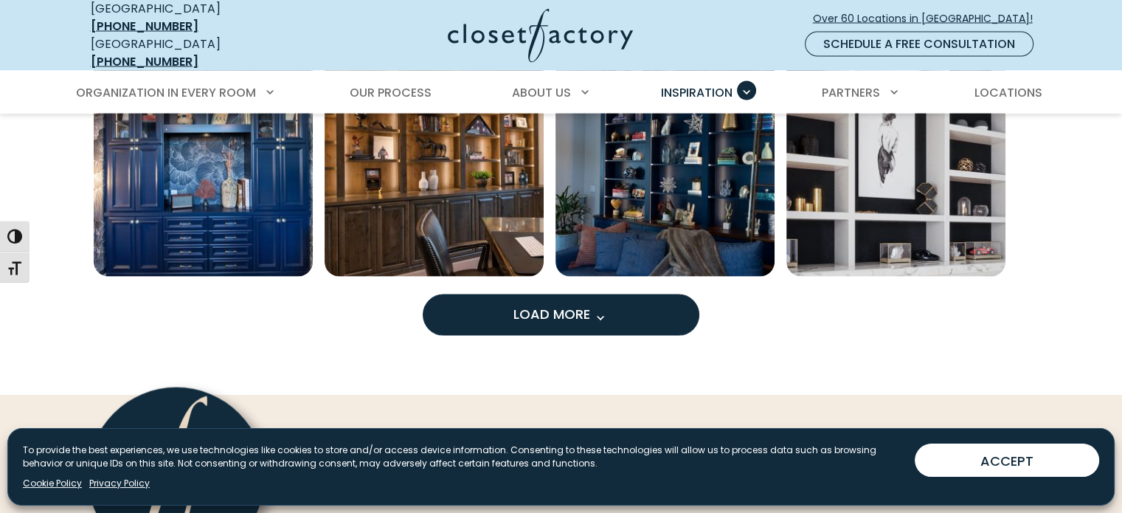
click at [574, 305] on span "Load More" at bounding box center [561, 314] width 96 height 18
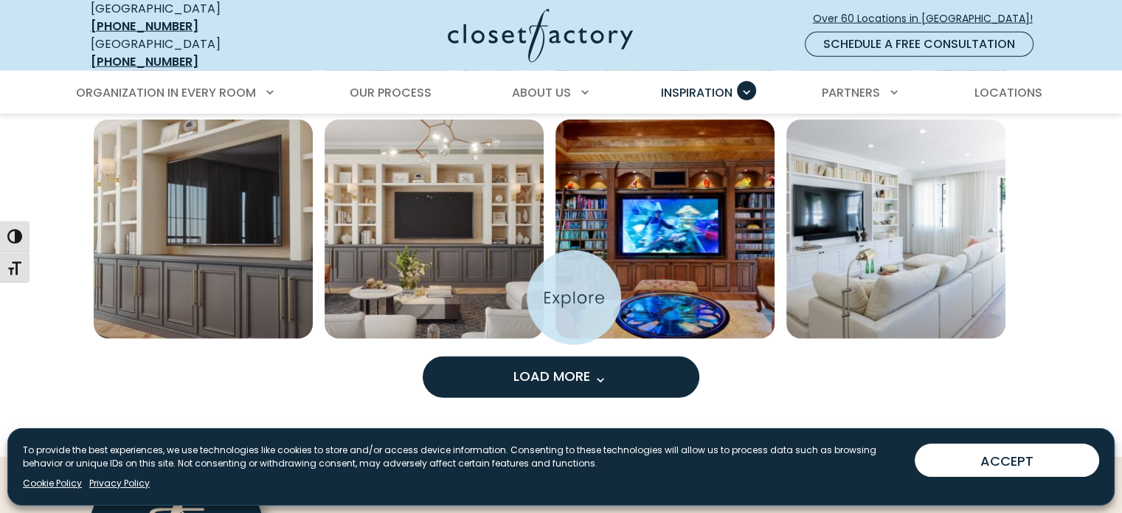
scroll to position [15079, 0]
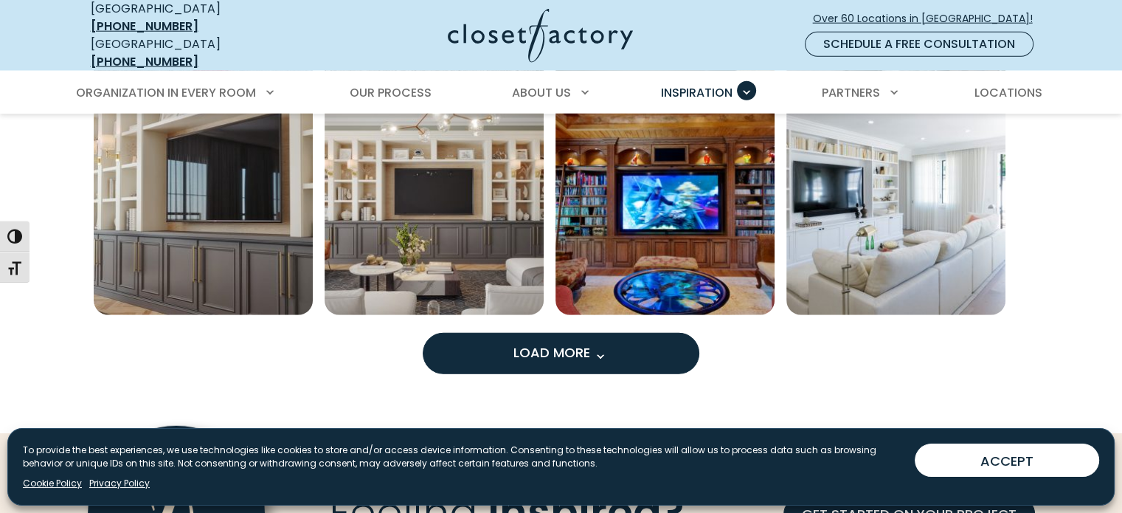
click at [565, 343] on span "Load More" at bounding box center [561, 352] width 96 height 18
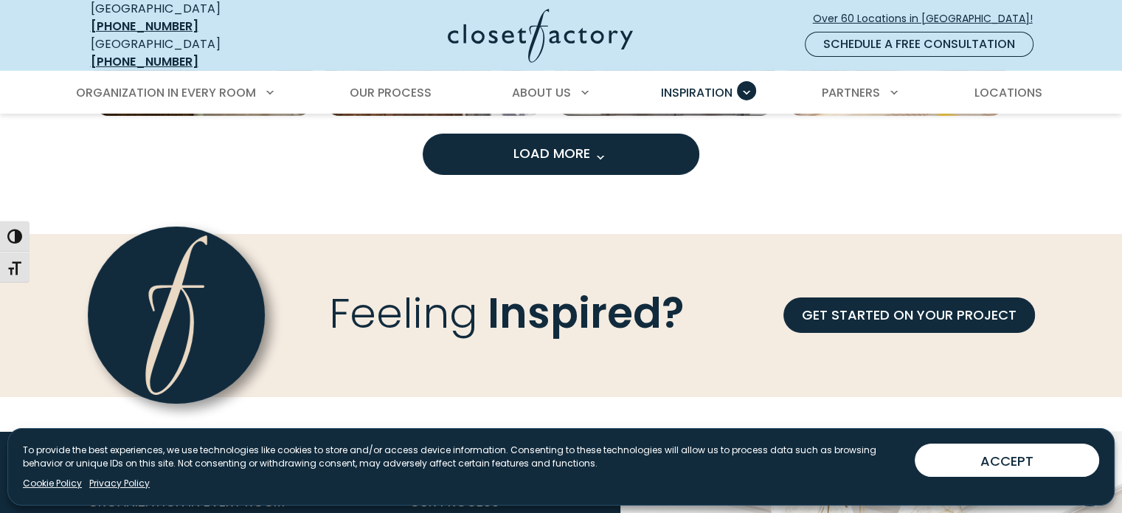
scroll to position [16201, 0]
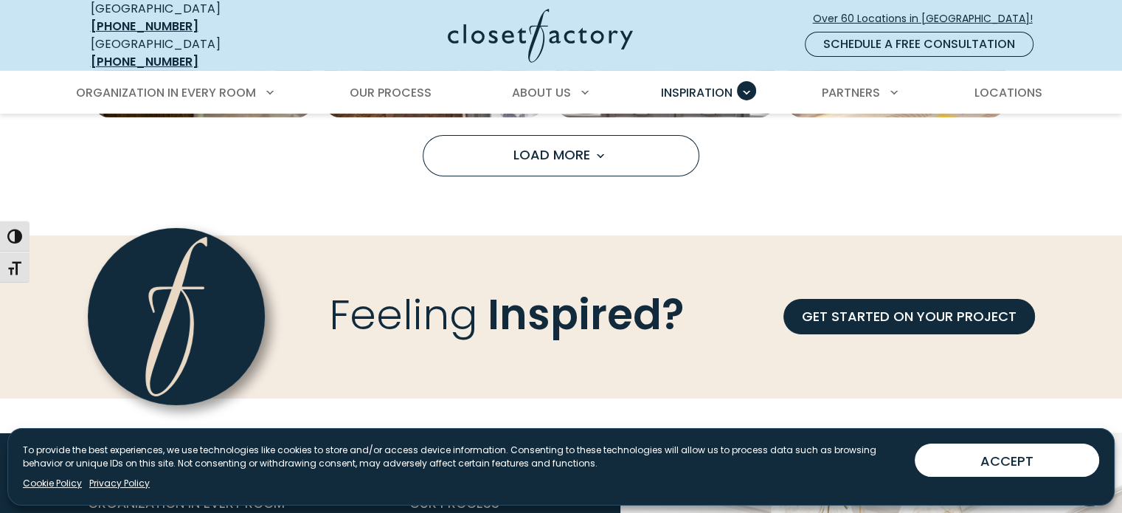
click at [527, 145] on span "Load More" at bounding box center [561, 154] width 96 height 18
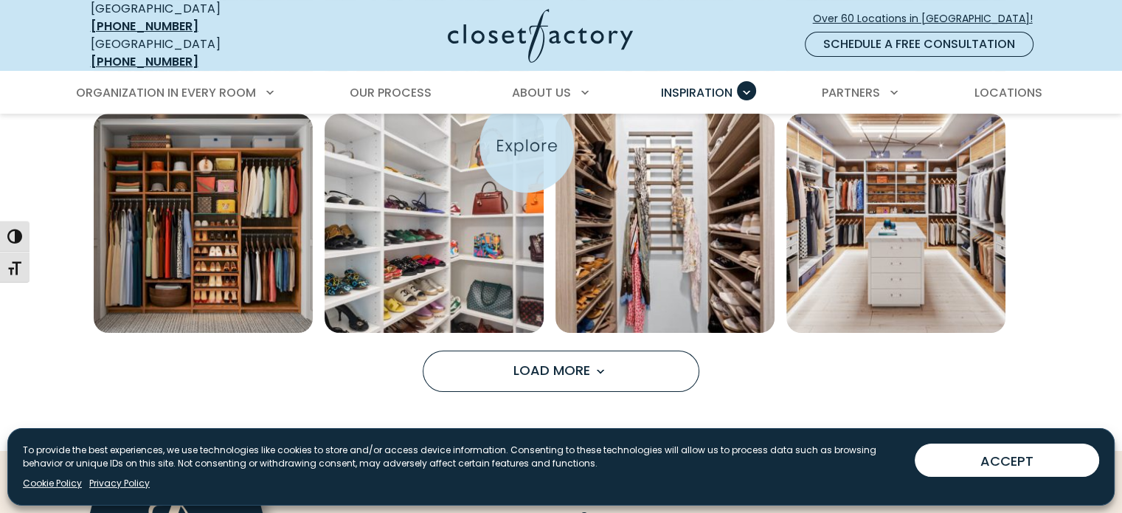
scroll to position [16938, 0]
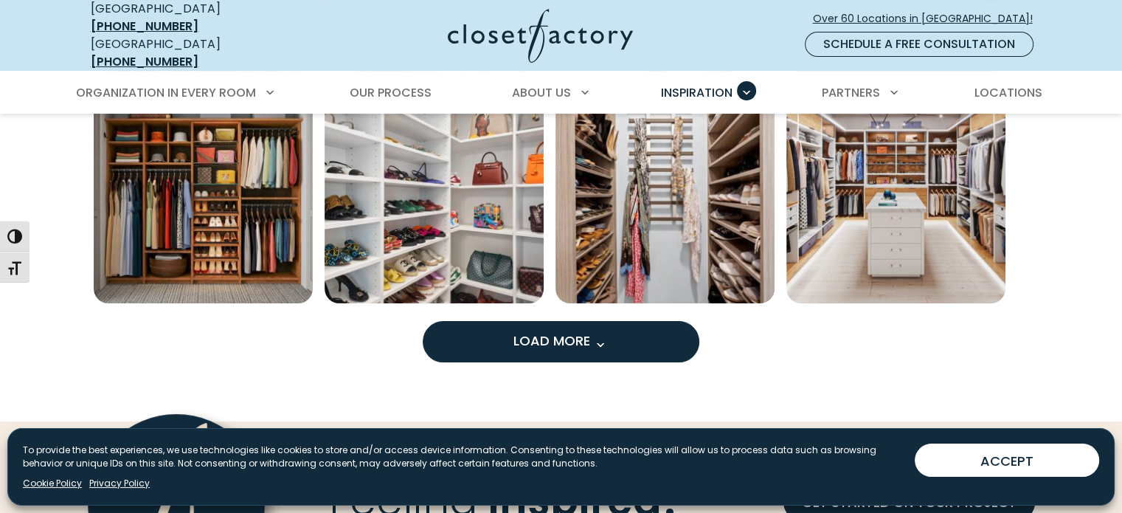
click at [528, 321] on button "Load More" at bounding box center [561, 341] width 277 height 41
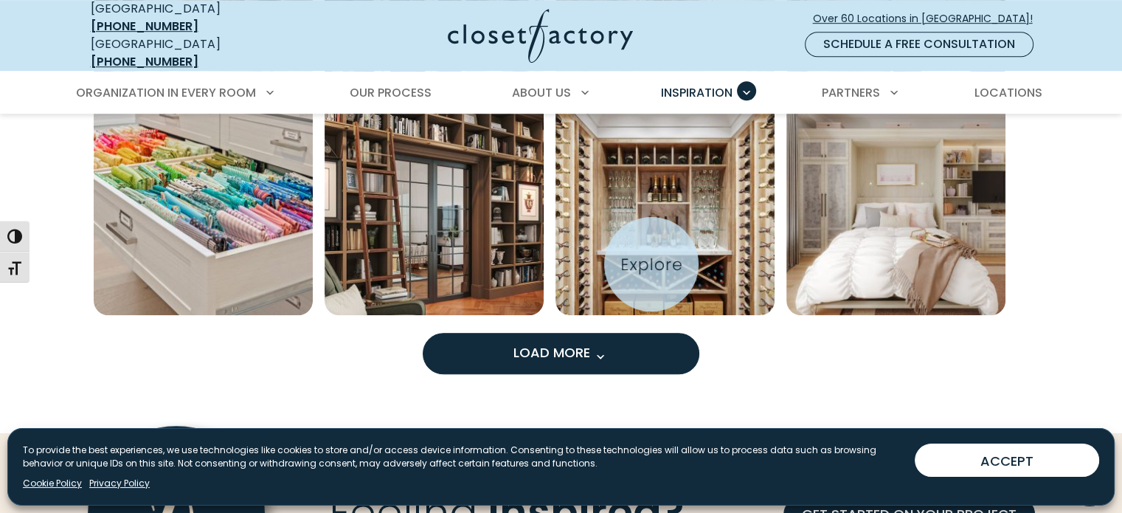
scroll to position [17794, 0]
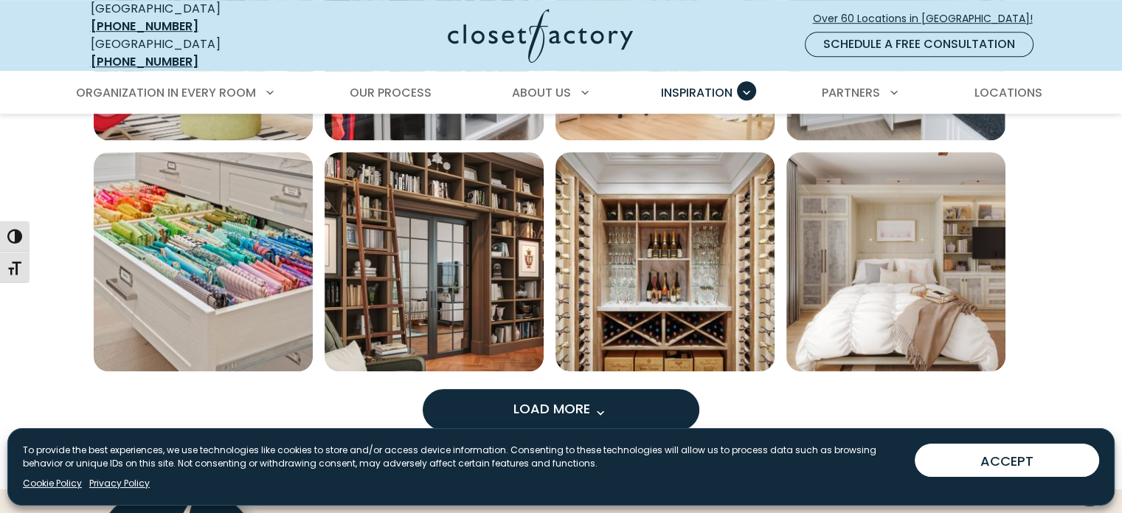
click at [610, 393] on button "Load More" at bounding box center [561, 409] width 277 height 41
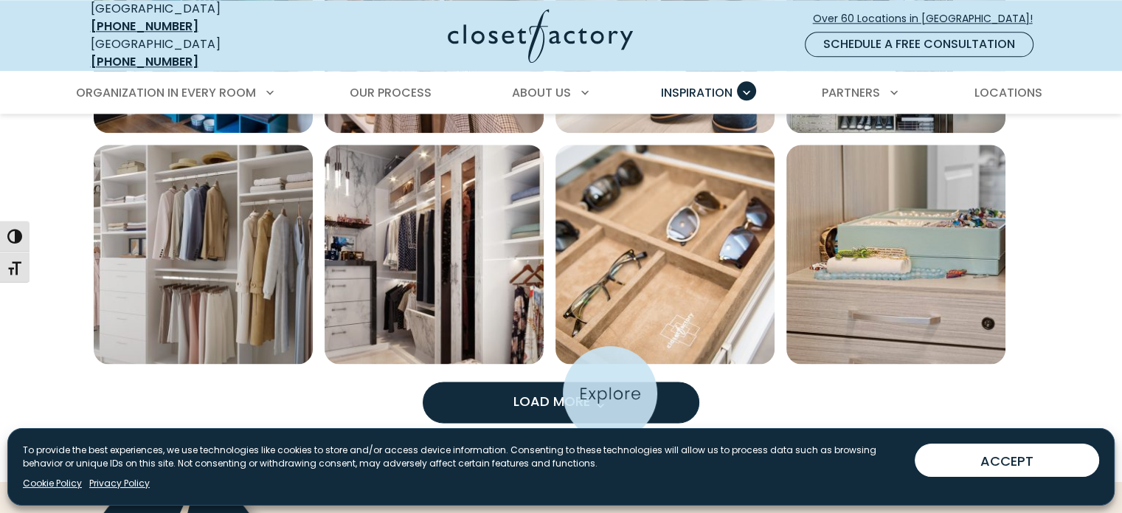
scroll to position [18797, 0]
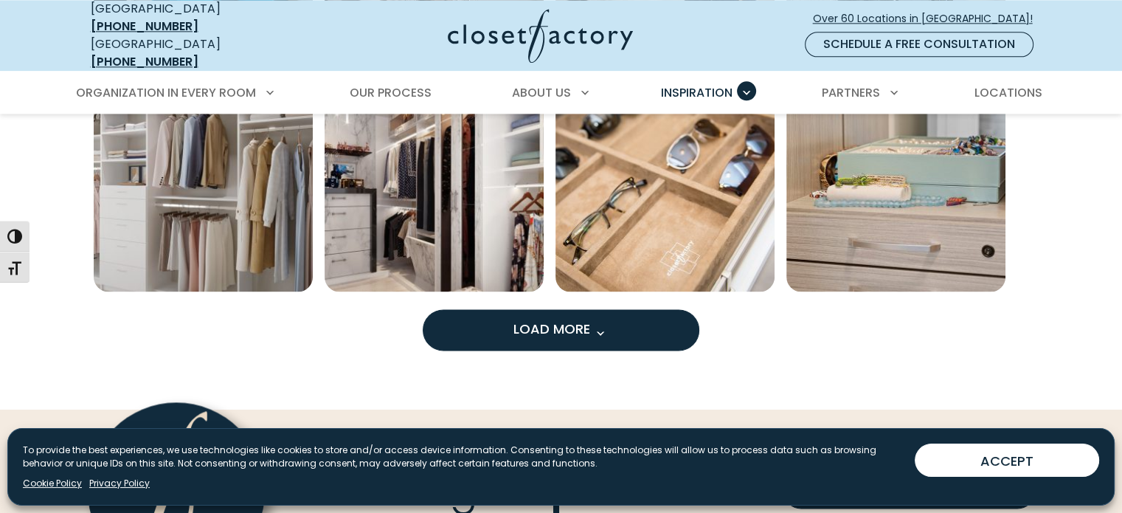
click at [604, 323] on span "Load more inspiration gallery images" at bounding box center [599, 332] width 19 height 19
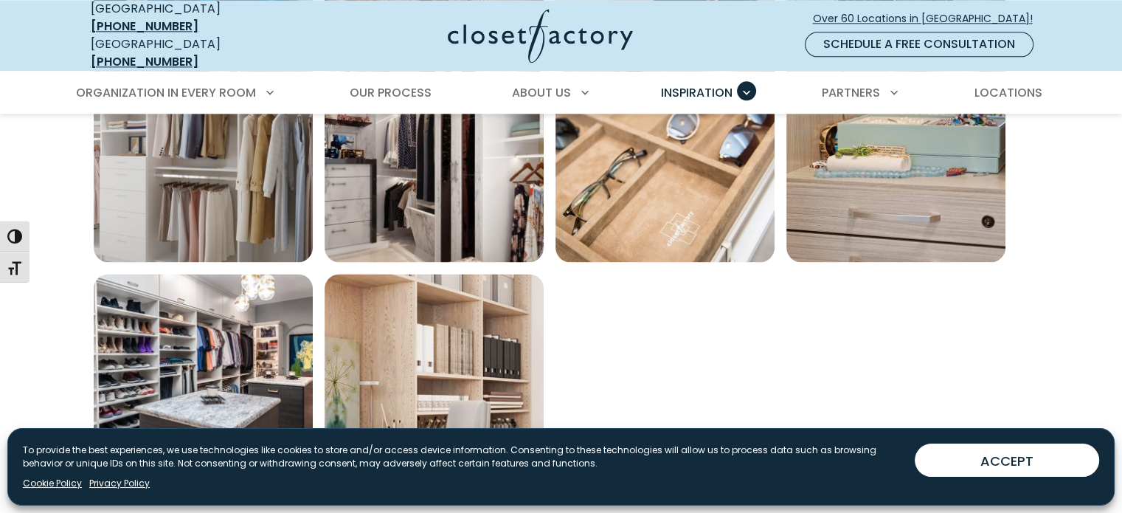
scroll to position [18915, 0]
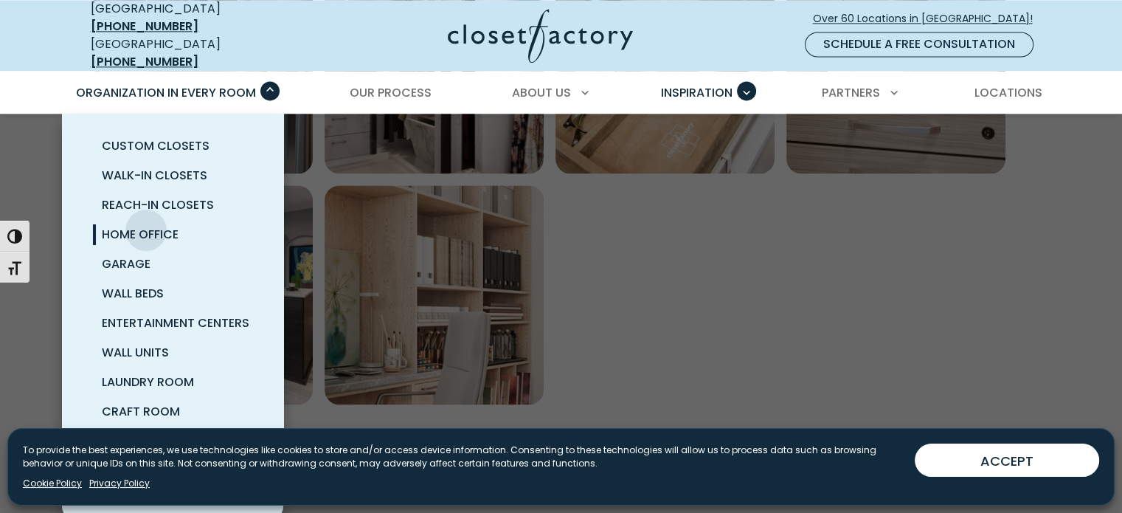
click at [146, 226] on span "Home Office" at bounding box center [140, 234] width 77 height 17
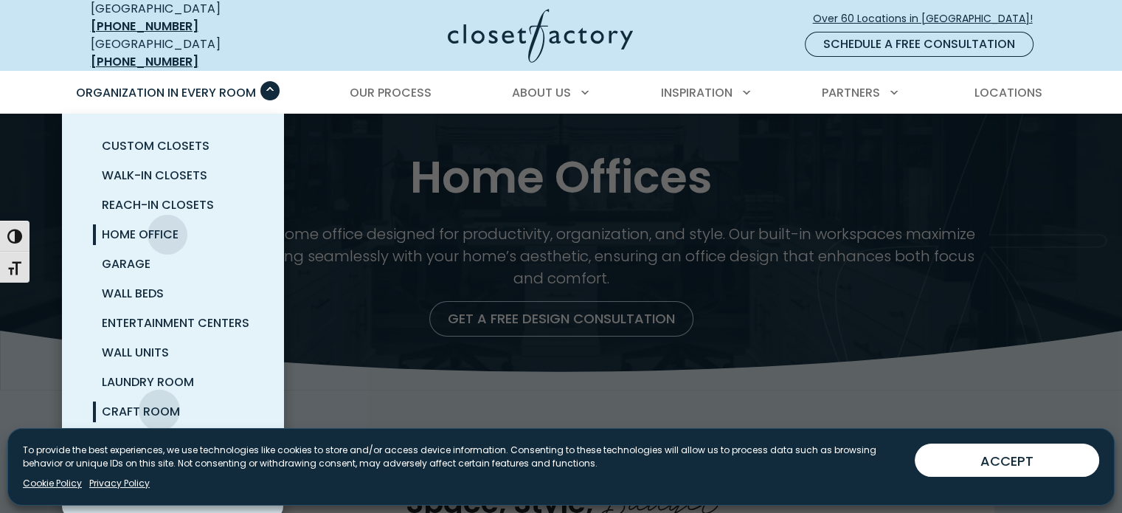
click at [159, 403] on span "Craft Room" at bounding box center [141, 411] width 78 height 17
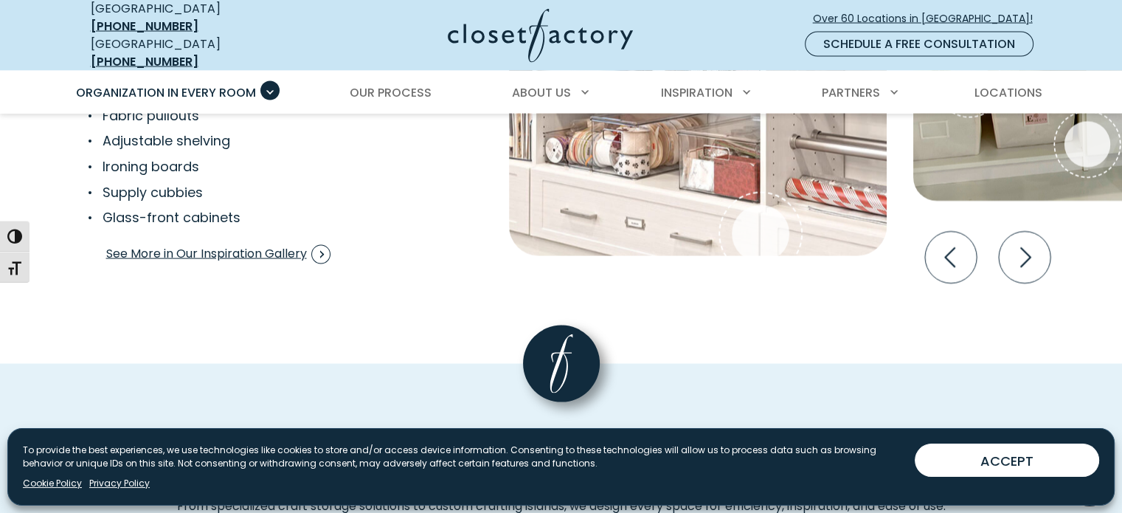
scroll to position [3039, 0]
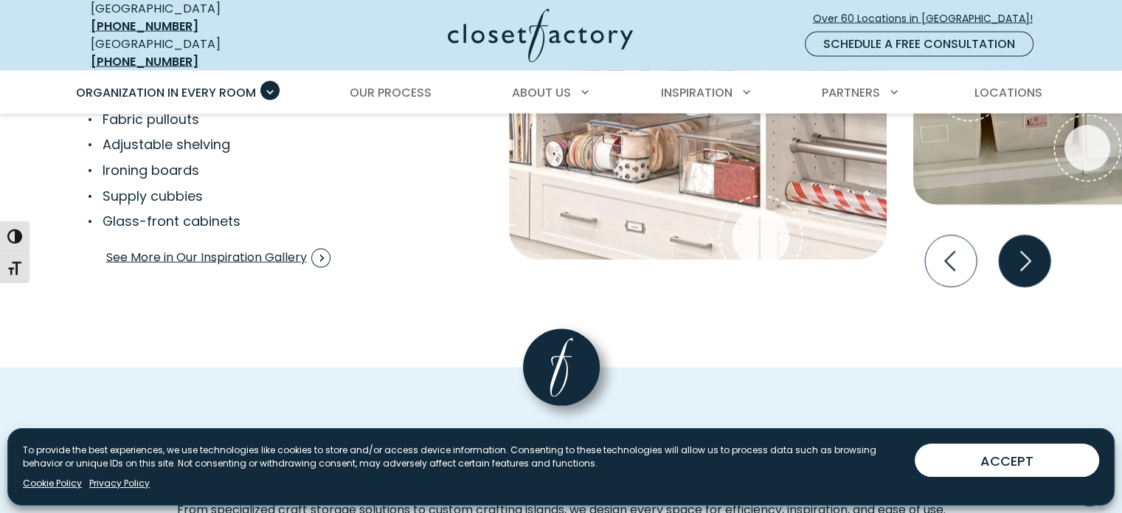
click at [1018, 261] on icon "Next slide" at bounding box center [1024, 261] width 52 height 52
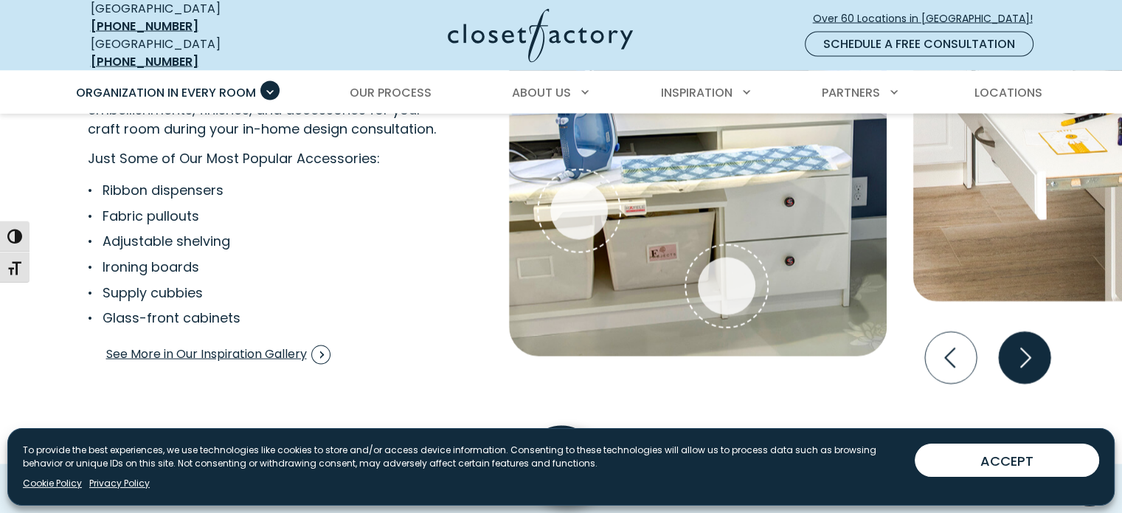
scroll to position [2892, 0]
